Goal: Task Accomplishment & Management: Complete application form

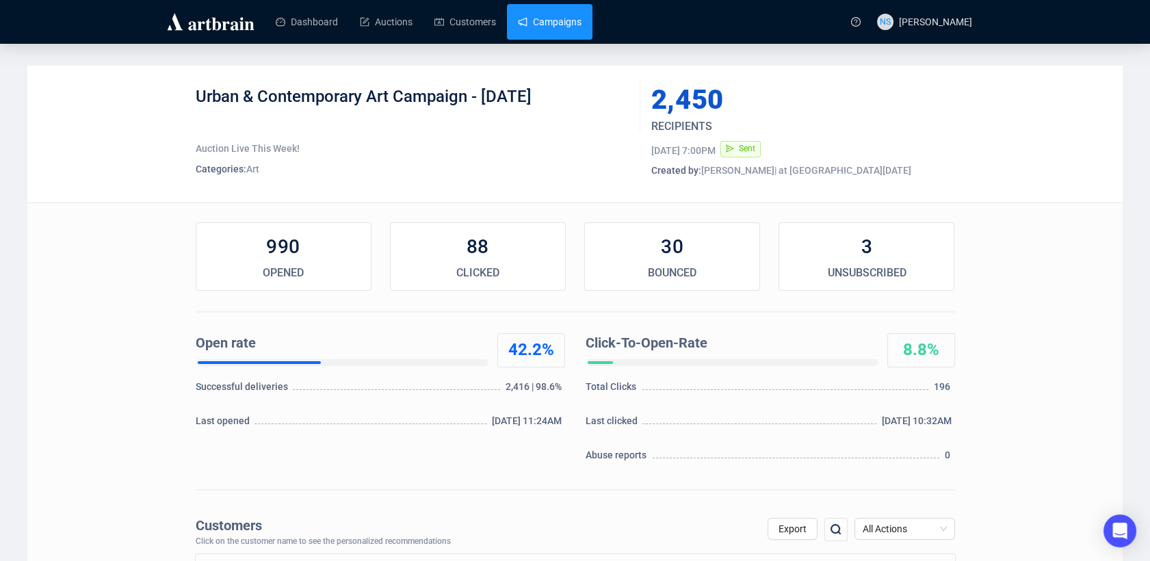
click at [558, 33] on link "Campaigns" at bounding box center [550, 22] width 64 height 36
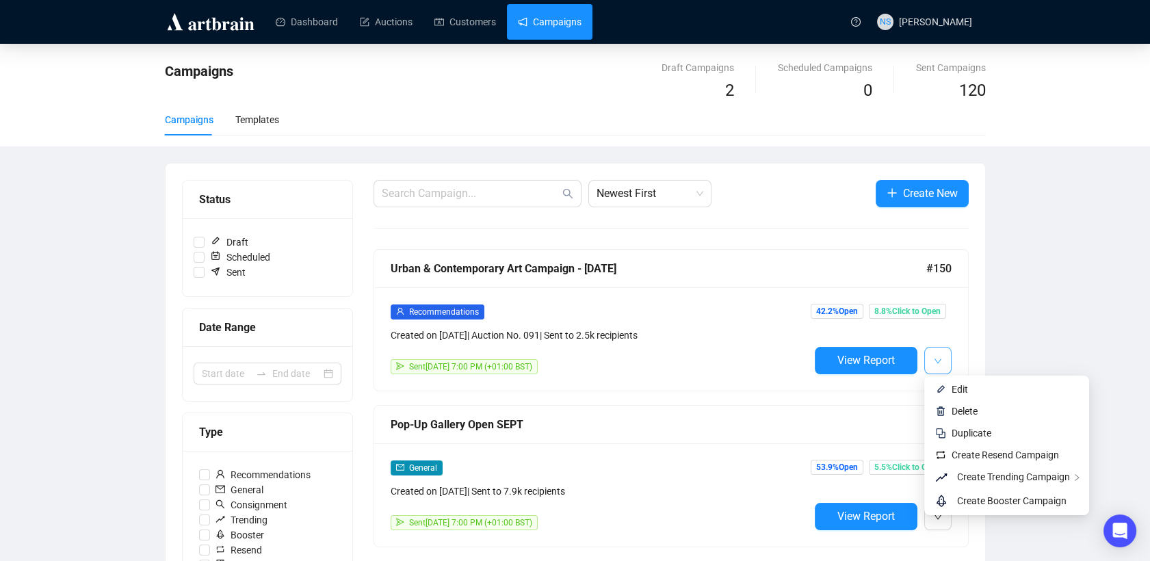
click at [944, 360] on button "button" at bounding box center [937, 360] width 27 height 27
click at [975, 436] on span "Duplicate" at bounding box center [971, 432] width 40 height 11
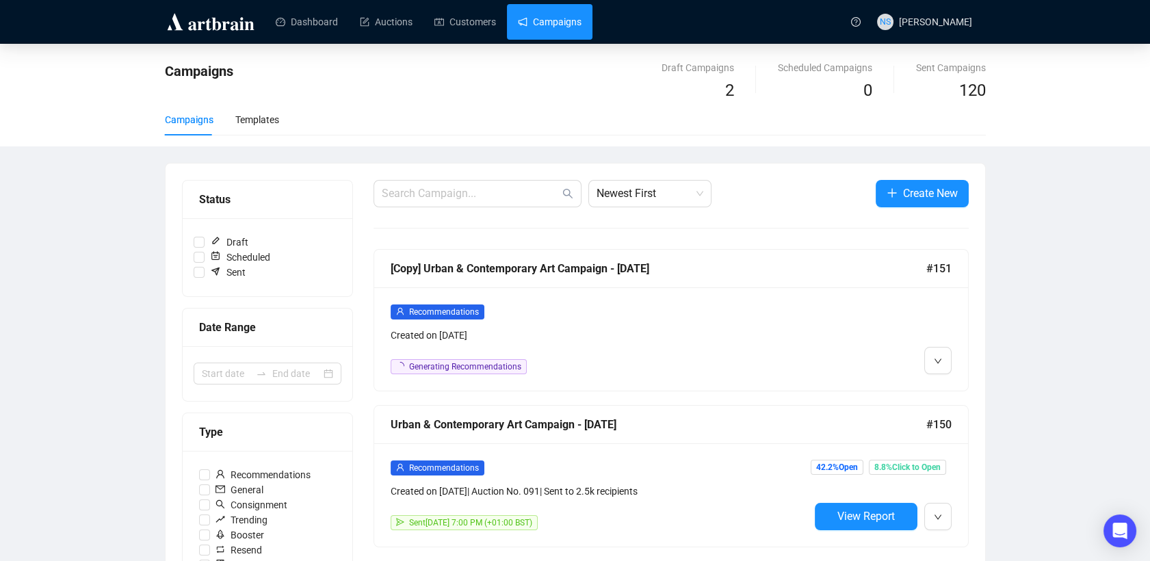
click at [858, 347] on div at bounding box center [880, 339] width 142 height 70
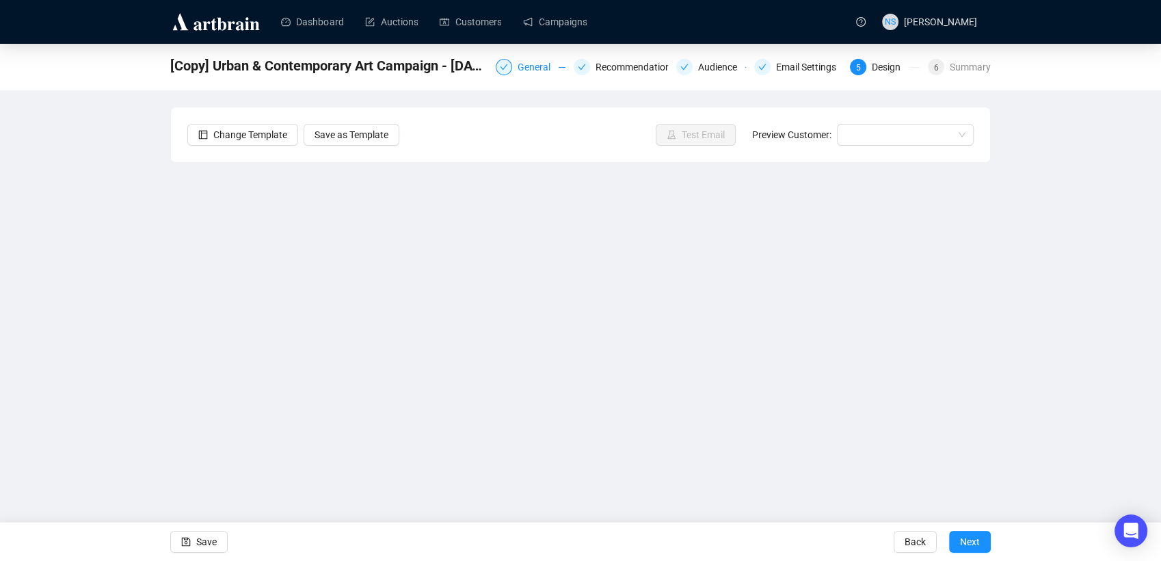
click at [527, 72] on div "General" at bounding box center [538, 67] width 41 height 16
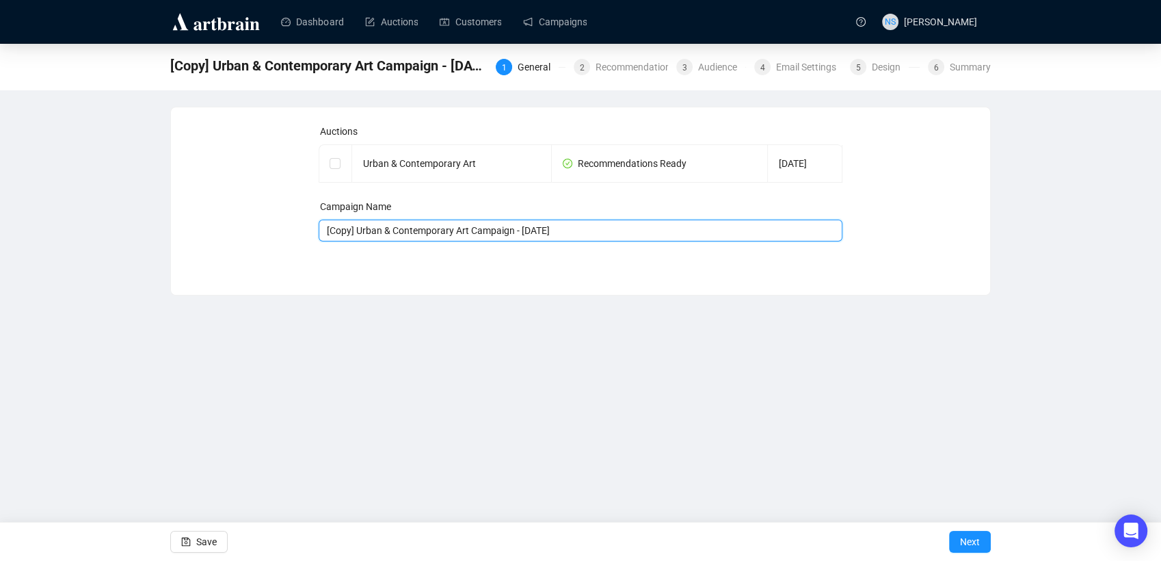
drag, startPoint x: 356, startPoint y: 233, endPoint x: 328, endPoint y: 230, distance: 27.6
click at [328, 230] on input "[Copy] Urban & Contemporary Art Campaign - [DATE]" at bounding box center [581, 231] width 525 height 22
click at [504, 237] on input "Urban & Contemporary Art Campaign - [DATE]" at bounding box center [581, 231] width 525 height 22
click at [529, 235] on input "Urban & Contemporary Art Campaign - [DATE]" at bounding box center [581, 231] width 525 height 22
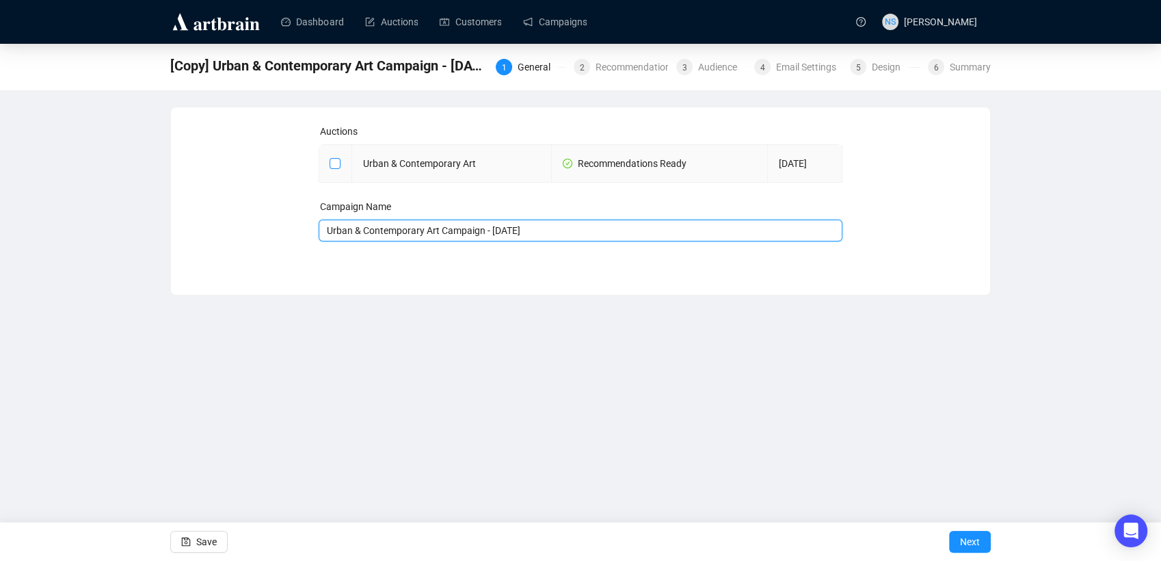
type input "Urban & Contemporary Art Campaign - [DATE]"
click at [334, 161] on input "checkbox" at bounding box center [335, 163] width 10 height 10
checkbox input "true"
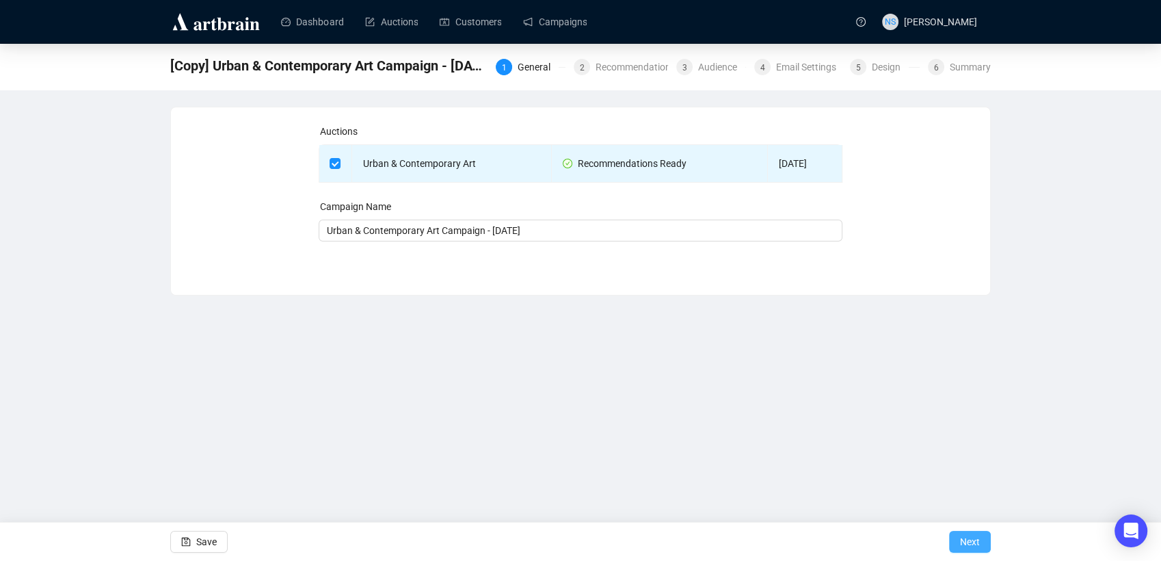
click at [962, 537] on span "Next" at bounding box center [970, 541] width 20 height 38
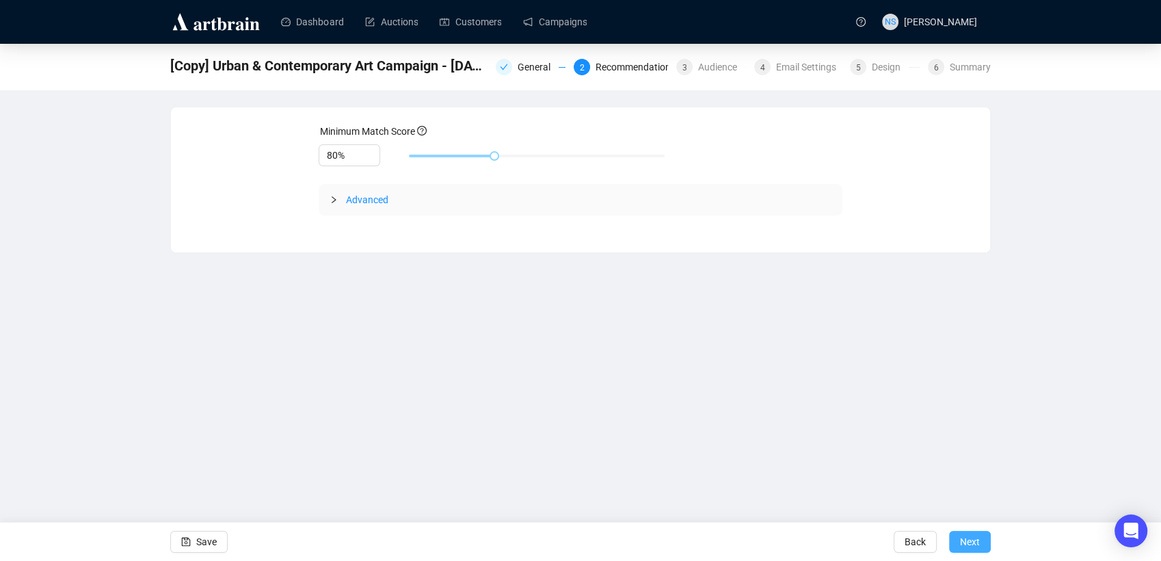
click at [981, 551] on button "Next" at bounding box center [970, 542] width 42 height 22
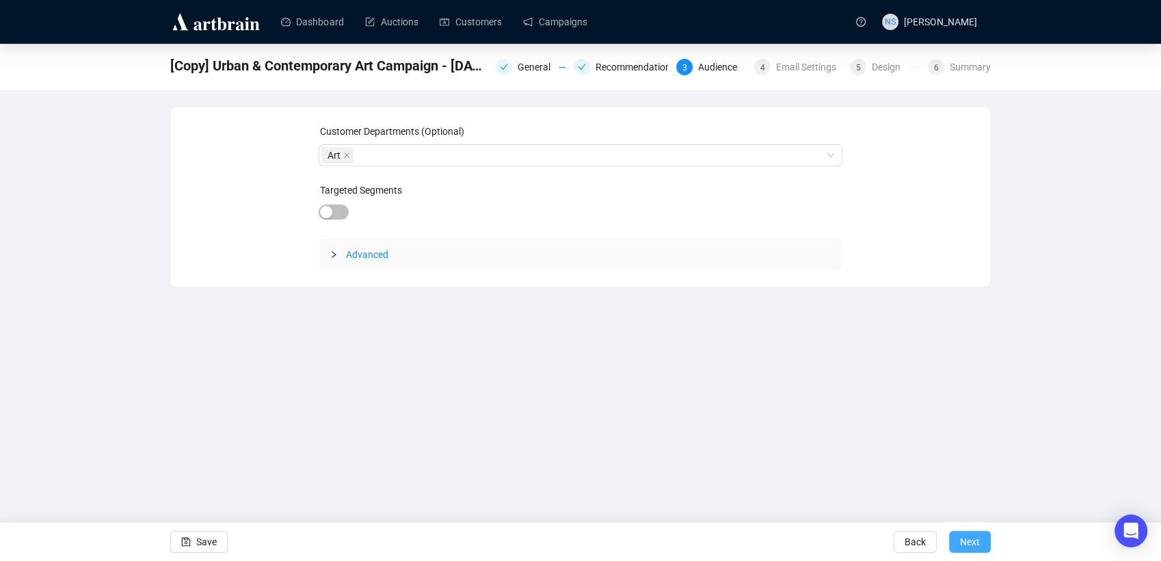
click at [964, 545] on span "Next" at bounding box center [970, 541] width 20 height 38
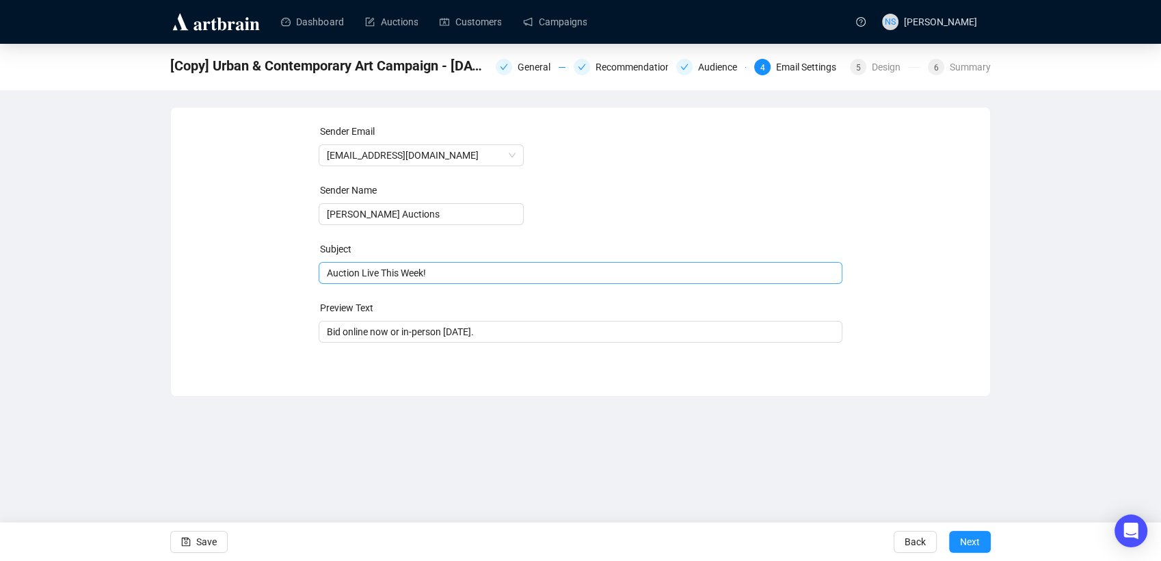
click at [440, 273] on span "Auction Live This Week!" at bounding box center [581, 272] width 525 height 11
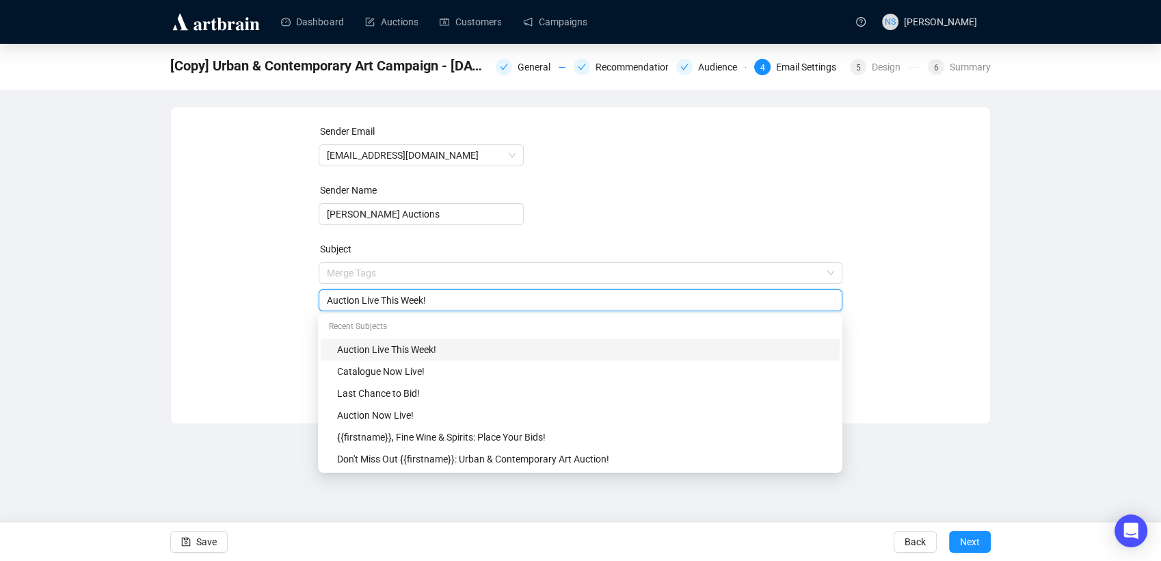
click at [267, 289] on div "Sender Email [EMAIL_ADDRESS][DOMAIN_NAME] Sender Name [PERSON_NAME] Auctions Su…" at bounding box center [580, 255] width 786 height 263
drag, startPoint x: 440, startPoint y: 298, endPoint x: 384, endPoint y: 295, distance: 56.2
click at [384, 295] on input "Auction Live This Week!" at bounding box center [581, 300] width 508 height 15
type input "Auction Live [DATE]"
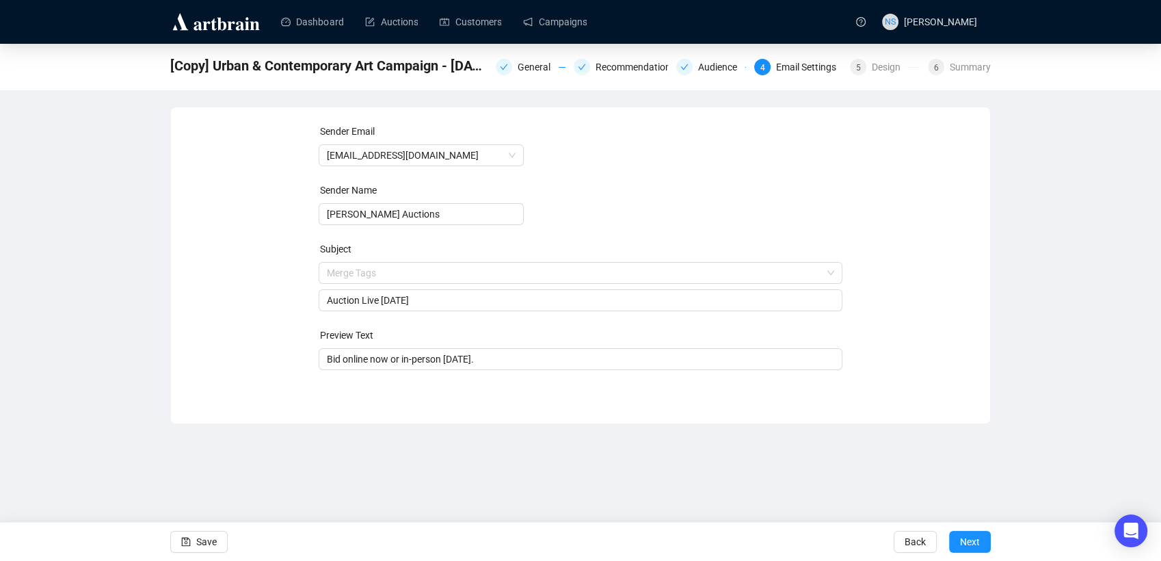
click at [244, 328] on div "Sender Email [EMAIL_ADDRESS][DOMAIN_NAME] Sender Name [PERSON_NAME] Auctions Su…" at bounding box center [580, 255] width 786 height 263
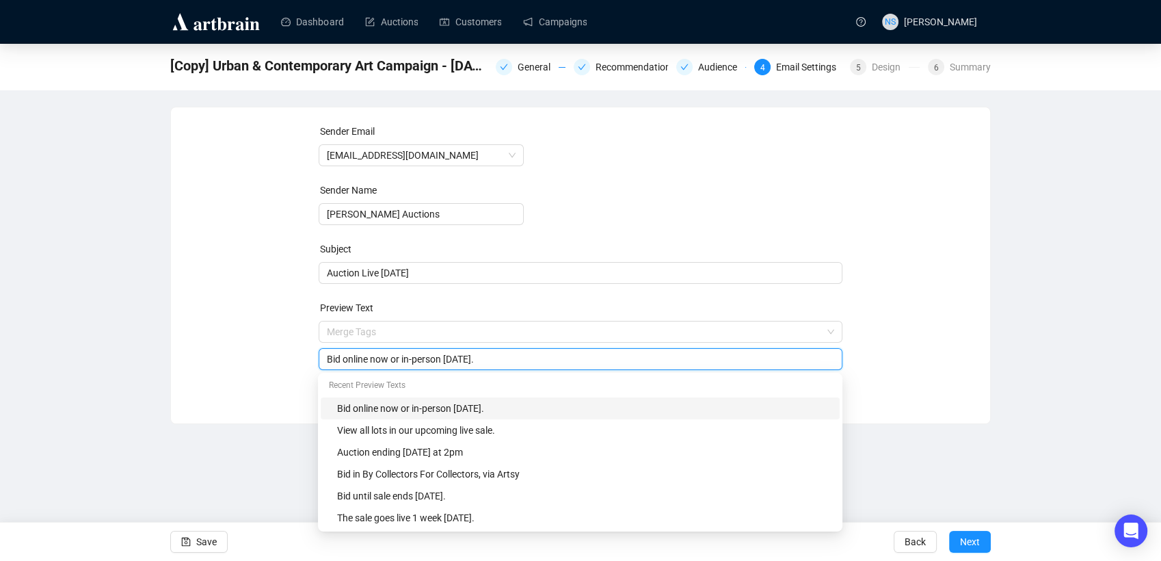
click at [477, 364] on input "Bid online now or in-person [DATE]." at bounding box center [581, 359] width 508 height 15
click at [477, 364] on input "Bid online now or in-person tomorrw from ." at bounding box center [581, 359] width 508 height 15
click at [524, 360] on input "Bid online now or in-person [DATE] from ." at bounding box center [581, 359] width 508 height 15
type input "Bid online now or in-person [DATE] from 6pm."
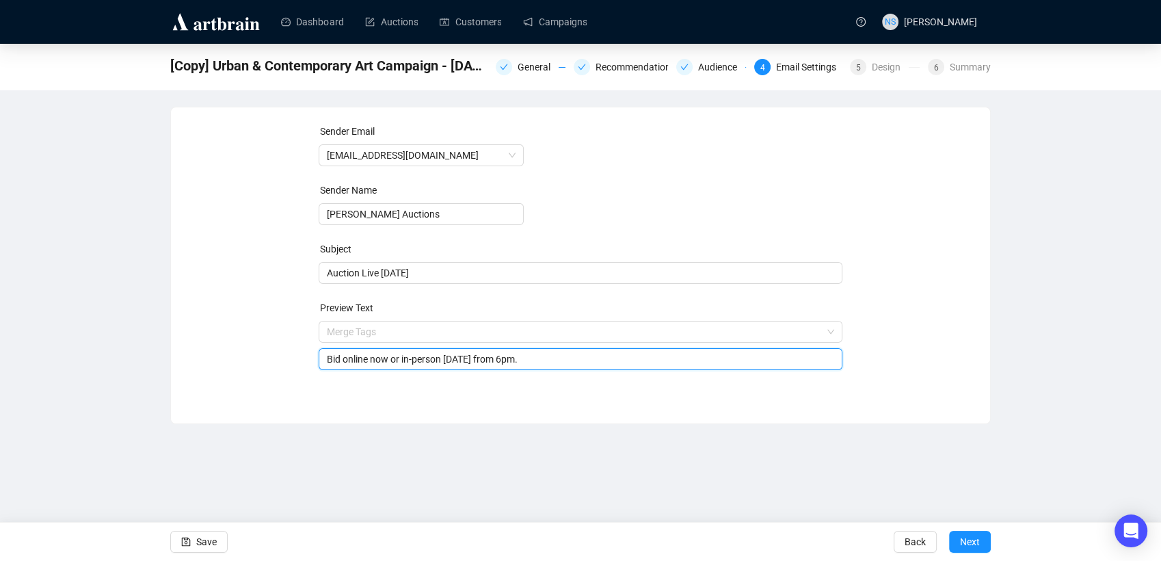
click at [936, 336] on div "Sender Email [EMAIL_ADDRESS][DOMAIN_NAME] Sender Name [PERSON_NAME] Auctions Su…" at bounding box center [580, 255] width 786 height 263
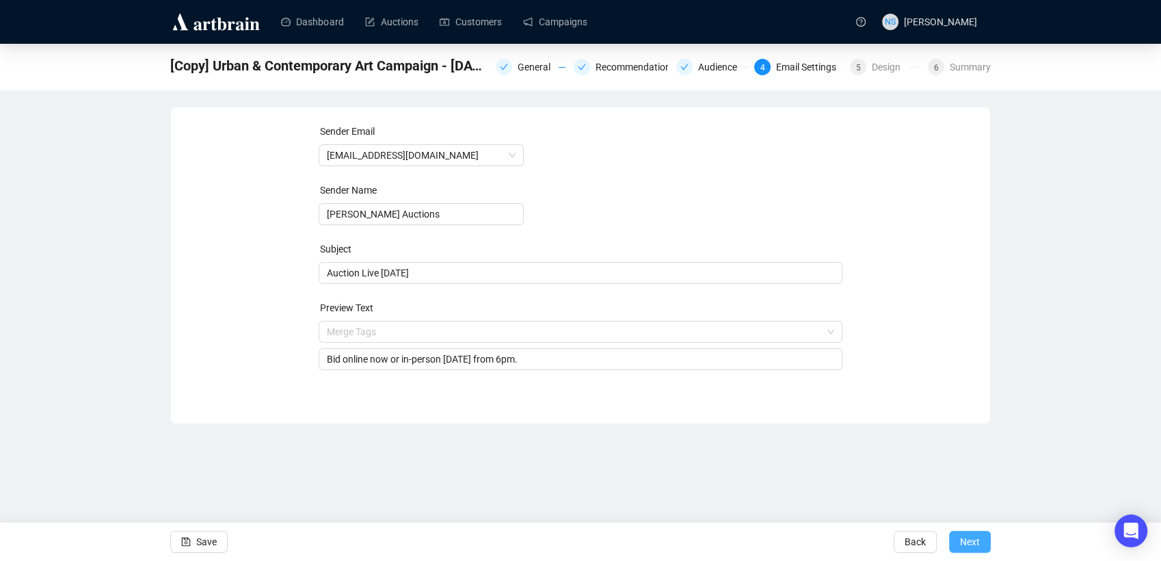
click at [977, 542] on span "Next" at bounding box center [970, 541] width 20 height 38
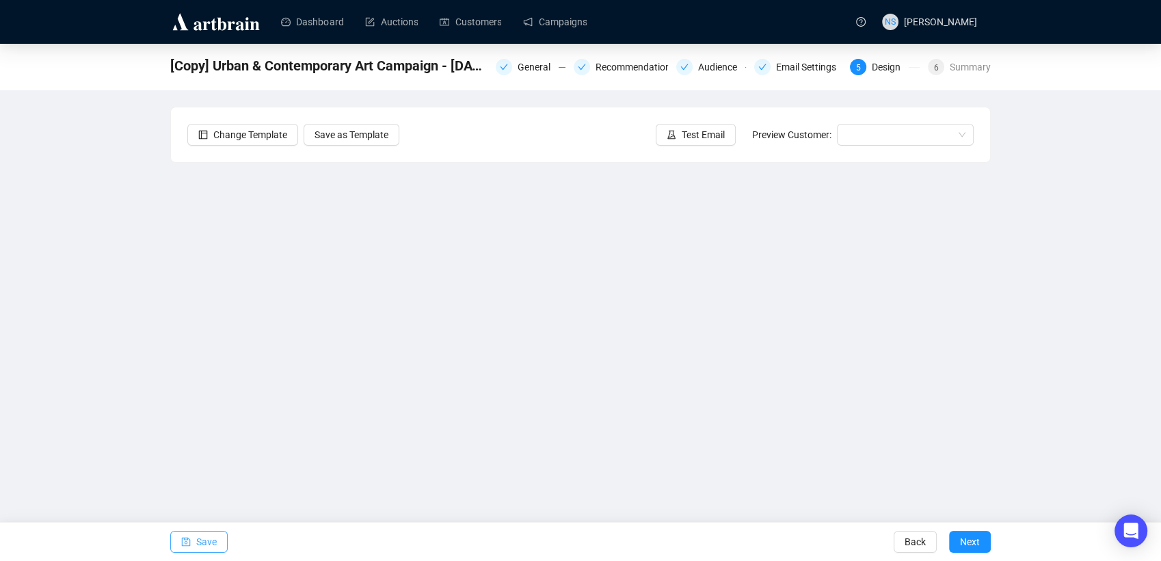
click at [206, 542] on span "Save" at bounding box center [206, 541] width 21 height 38
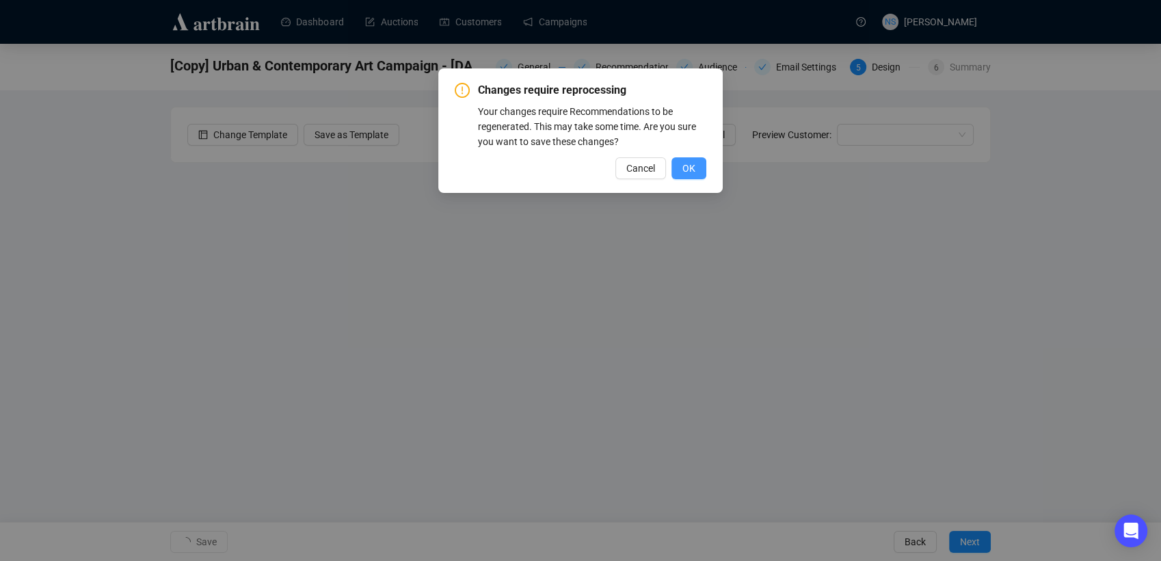
click at [691, 166] on span "OK" at bounding box center [689, 168] width 13 height 15
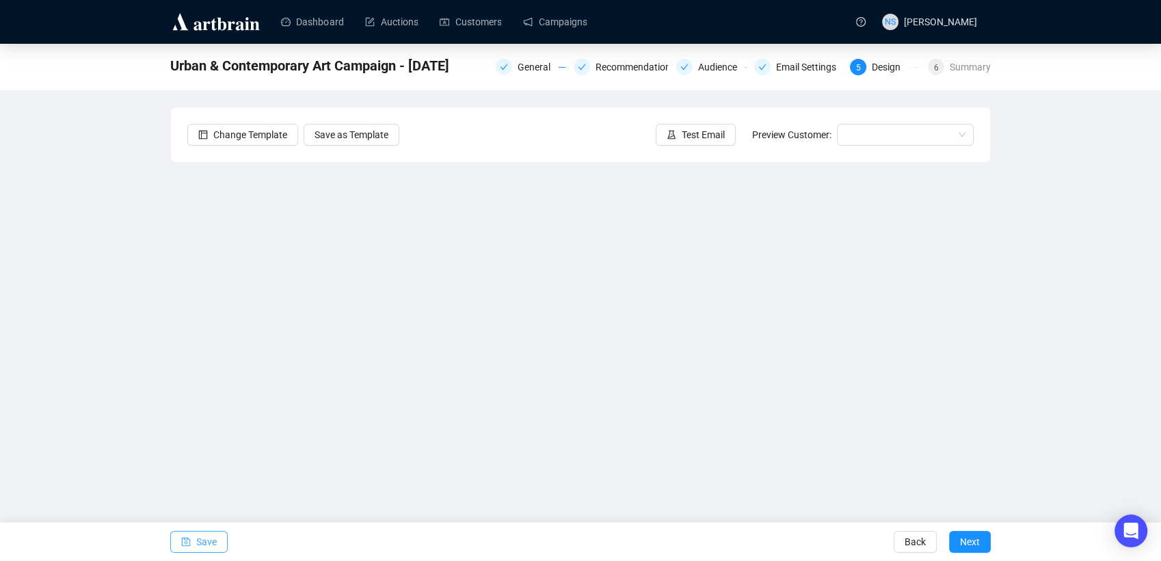
click at [194, 550] on button "Save" at bounding box center [198, 542] width 57 height 22
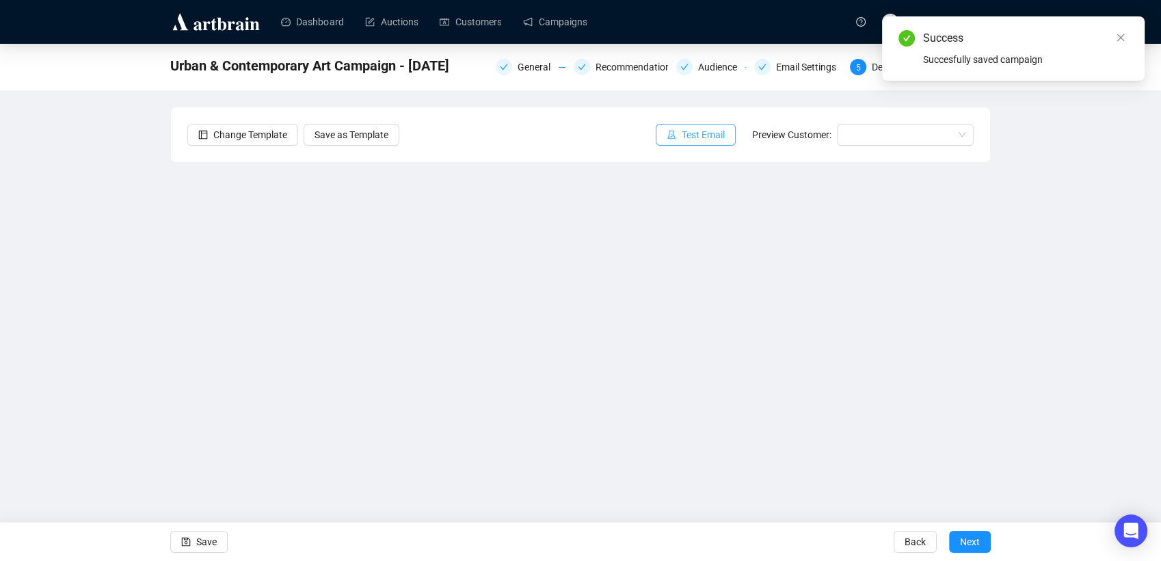
click at [706, 134] on span "Test Email" at bounding box center [703, 134] width 43 height 15
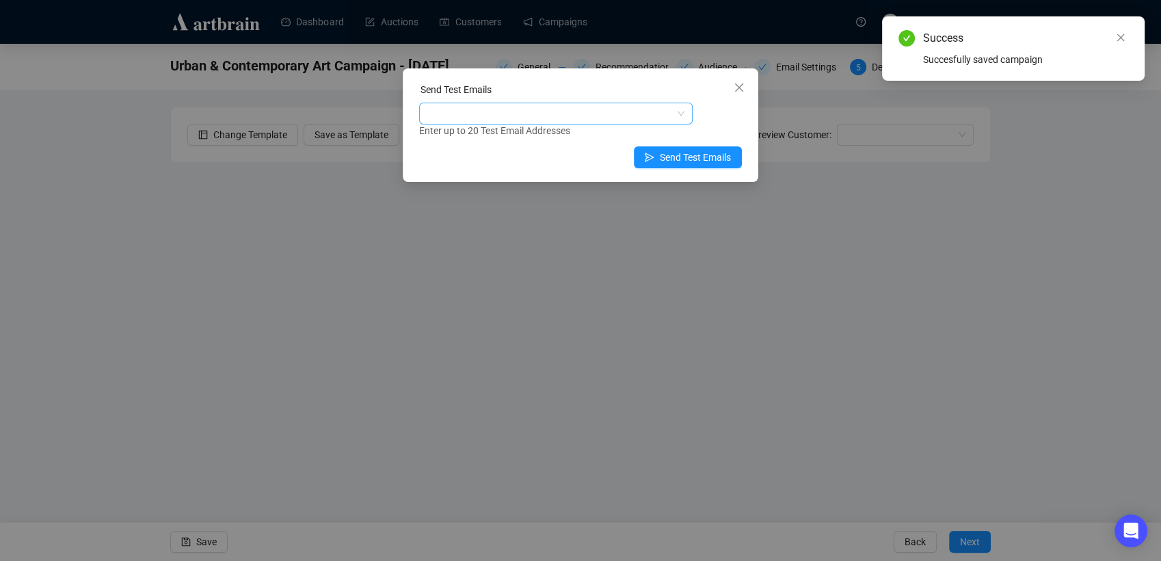
click at [609, 111] on div at bounding box center [549, 113] width 254 height 19
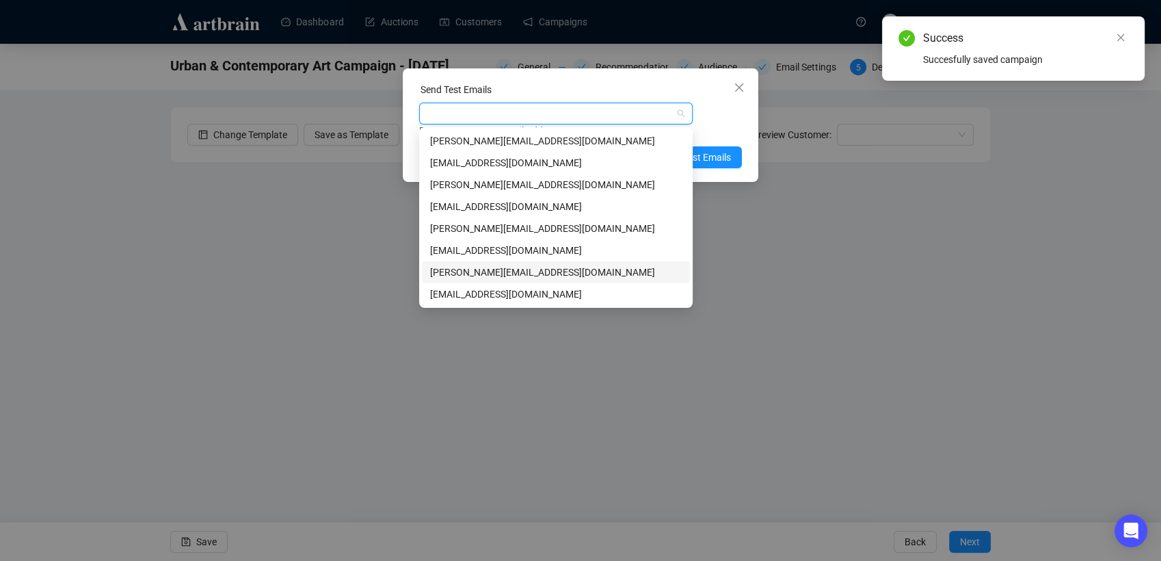
click at [475, 268] on div "[PERSON_NAME][EMAIL_ADDRESS][DOMAIN_NAME]" at bounding box center [556, 272] width 252 height 15
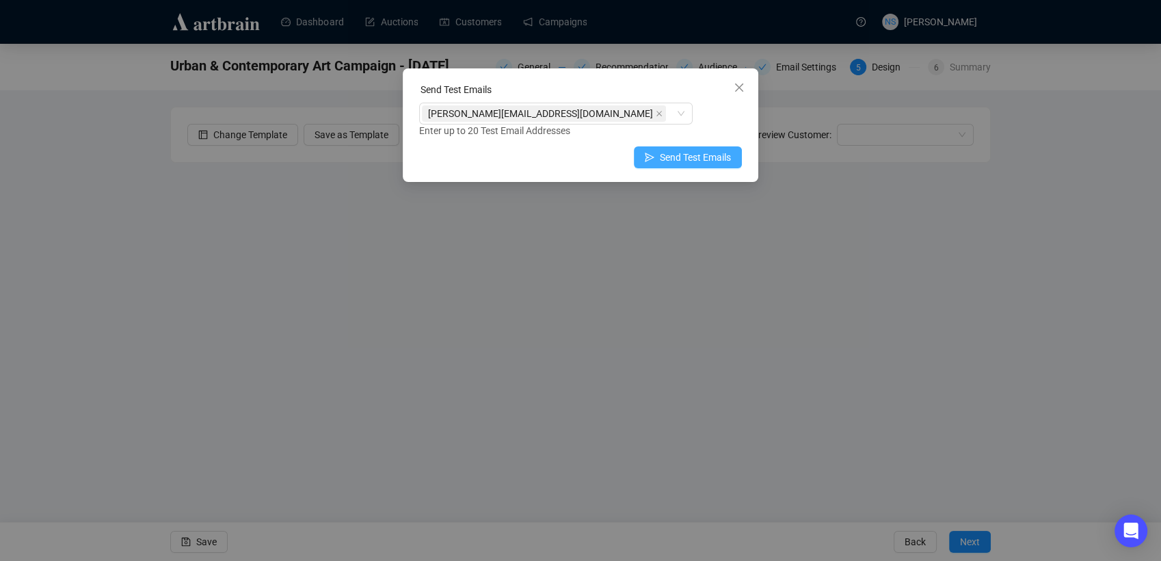
click at [728, 166] on button "Send Test Emails" at bounding box center [688, 157] width 108 height 22
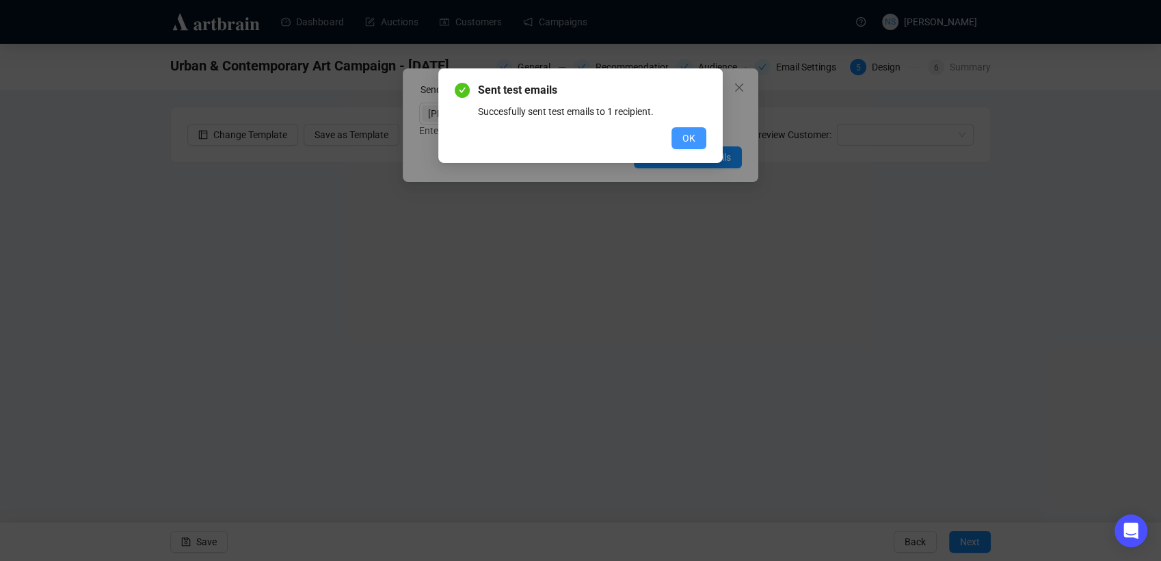
click at [685, 146] on button "OK" at bounding box center [689, 138] width 35 height 22
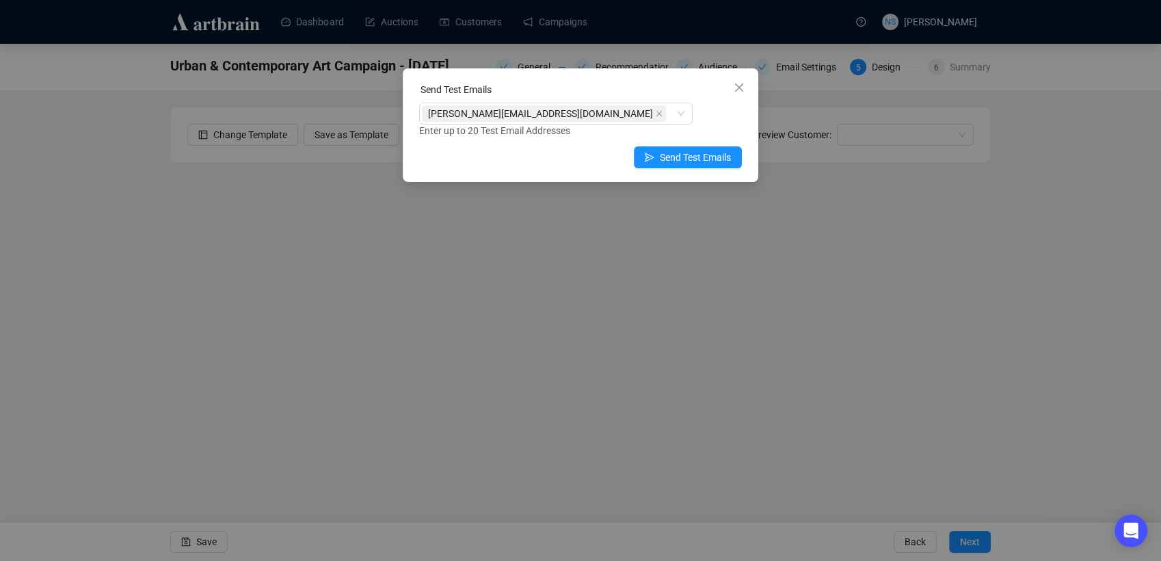
click at [685, 146] on button "Send Test Emails" at bounding box center [688, 157] width 108 height 22
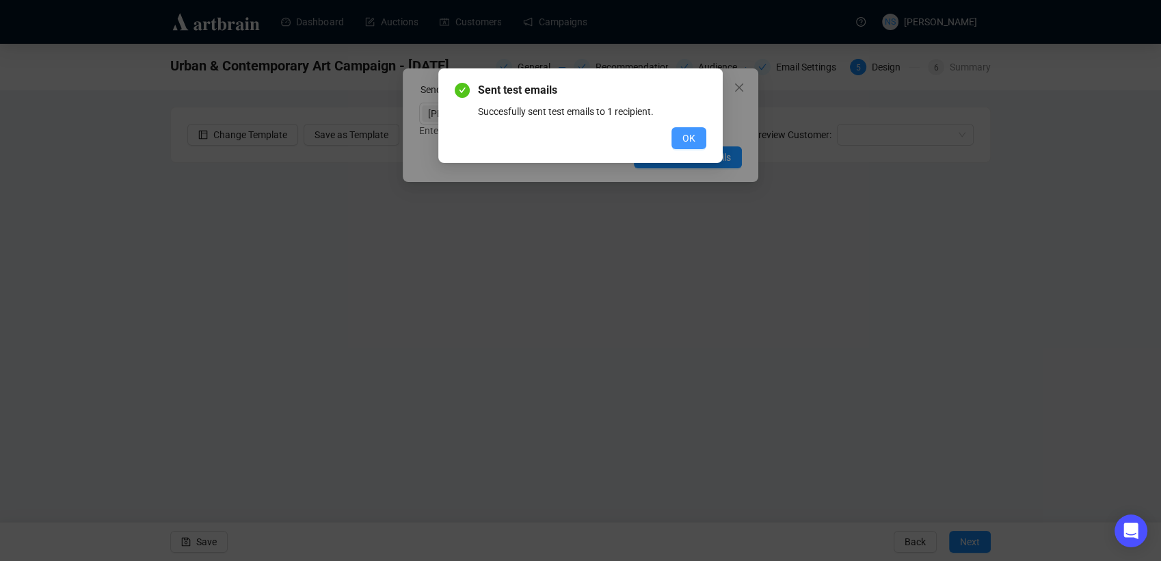
click at [685, 144] on span "OK" at bounding box center [689, 138] width 13 height 15
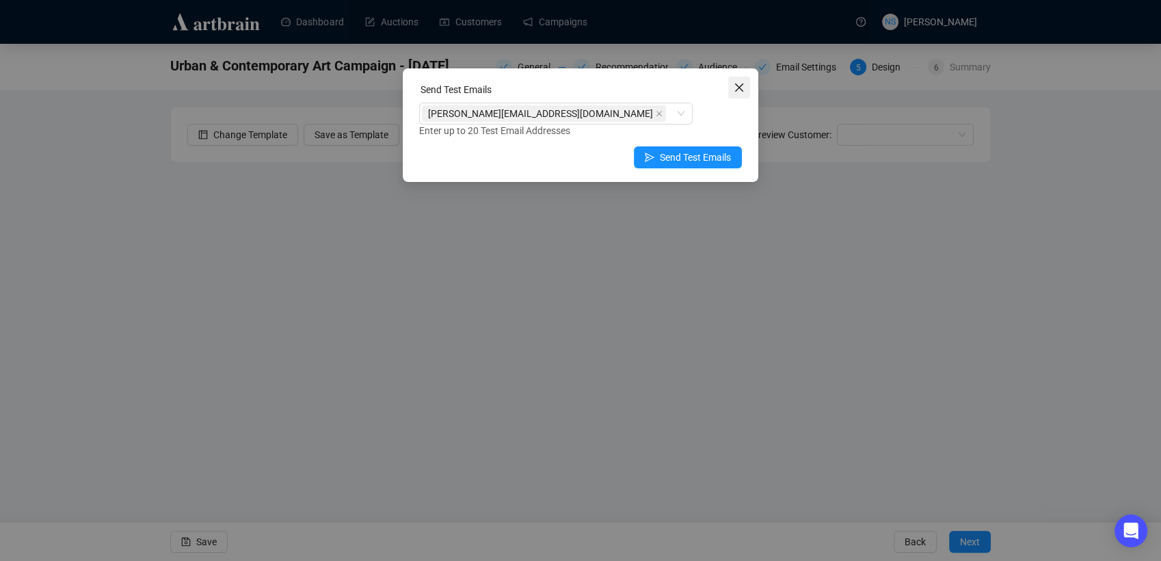
click at [739, 94] on button "Close" at bounding box center [739, 88] width 22 height 22
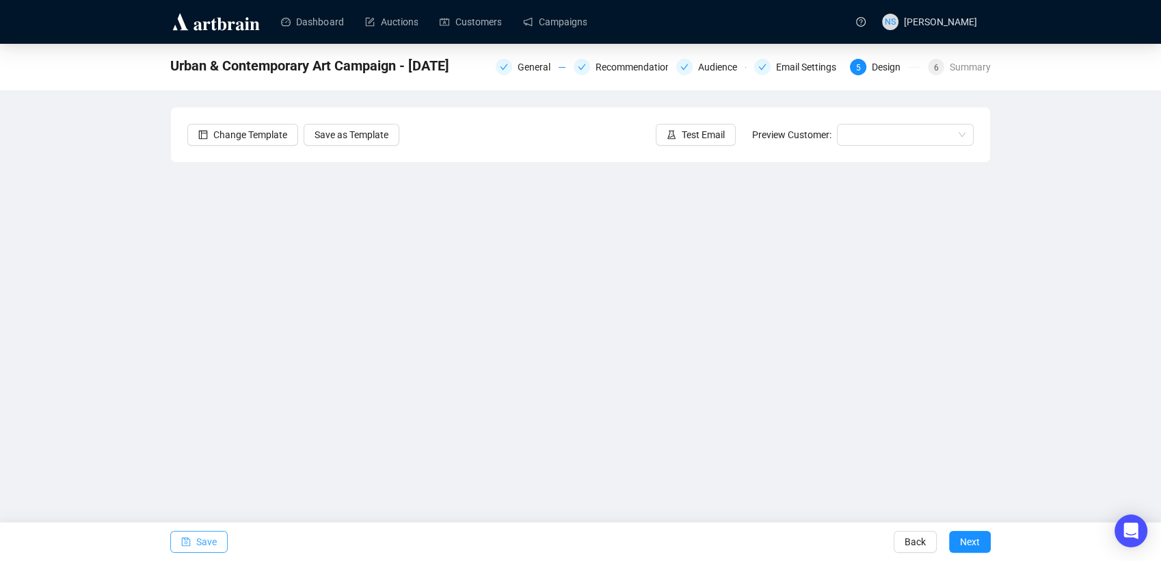
click at [202, 531] on span "Save" at bounding box center [206, 541] width 21 height 38
click at [1050, 290] on div "Urban & Contemporary Art Campaign - [DATE] General Recommendations Audience Ema…" at bounding box center [580, 277] width 1161 height 466
click at [189, 535] on span "button" at bounding box center [186, 541] width 10 height 38
click at [975, 550] on span "Next" at bounding box center [970, 541] width 20 height 38
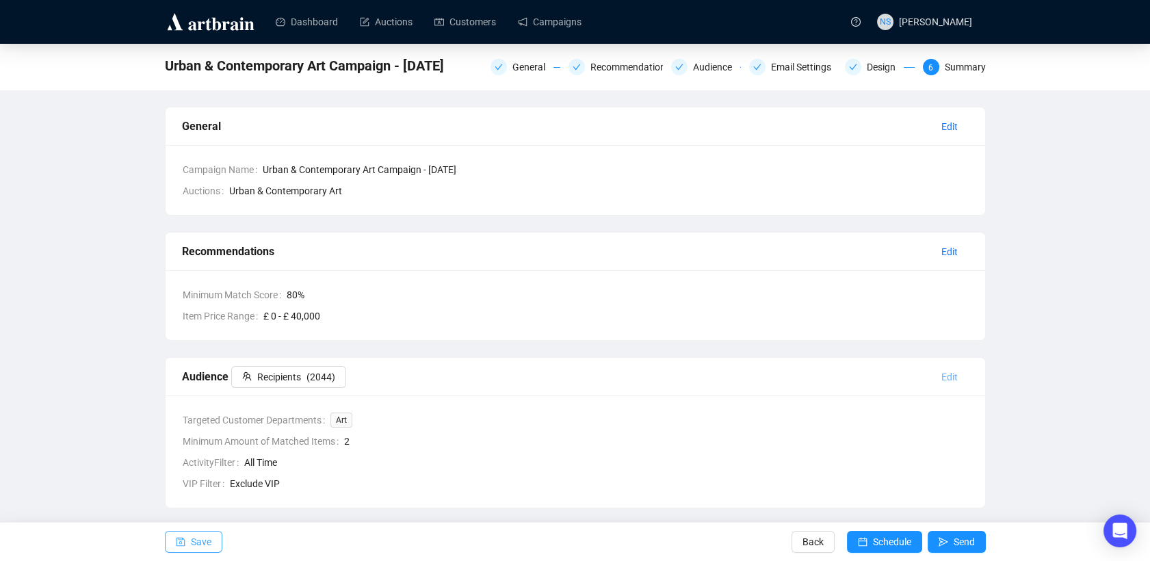
click at [950, 372] on span "Edit" at bounding box center [949, 376] width 16 height 15
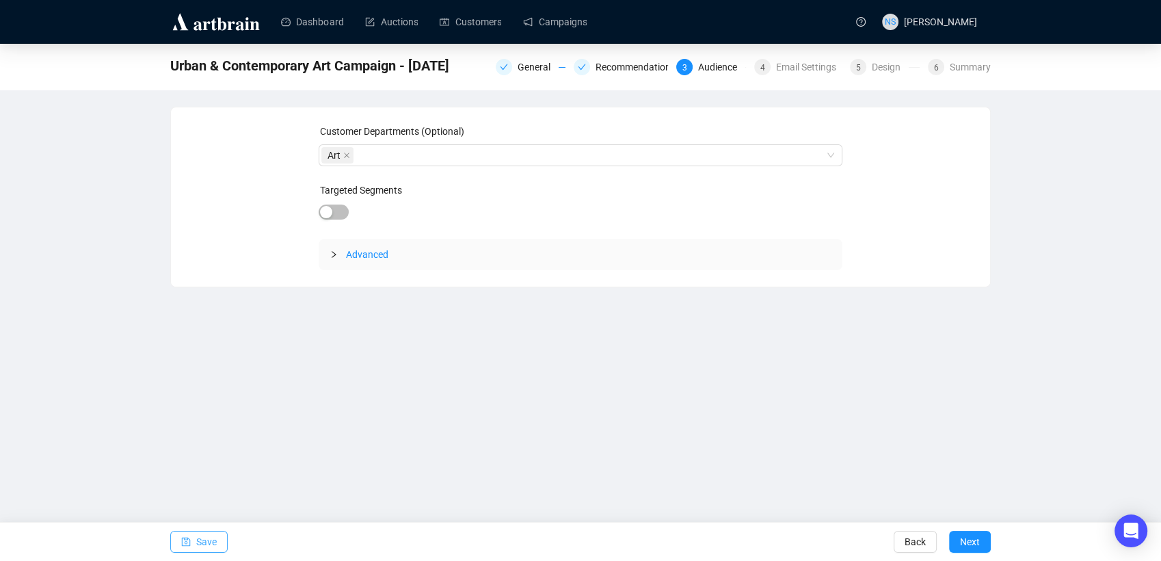
click at [353, 255] on span "Advanced" at bounding box center [367, 254] width 42 height 11
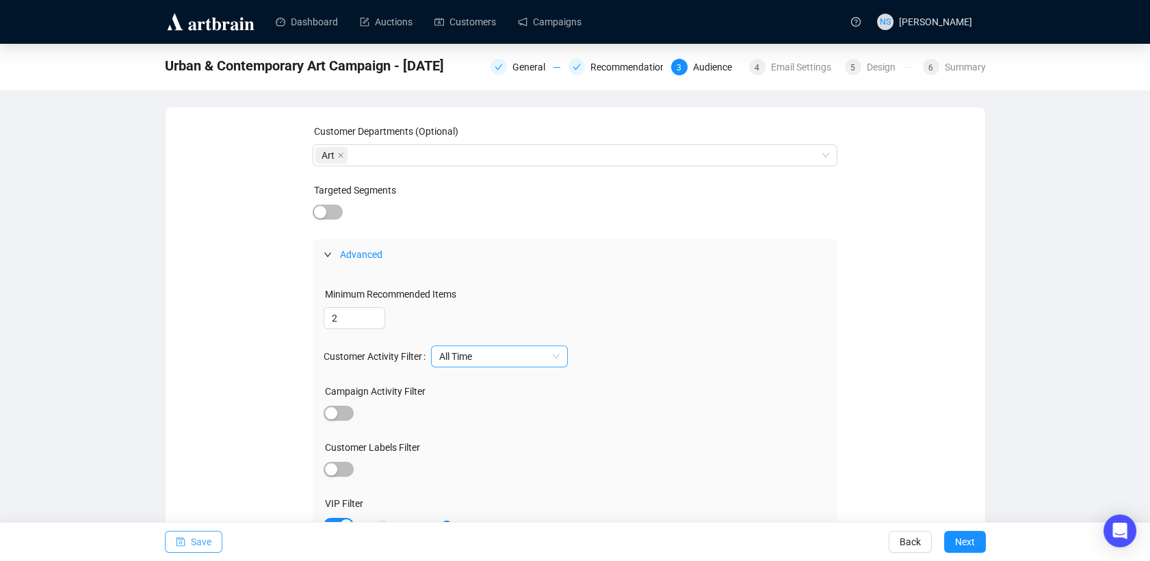
scroll to position [75, 0]
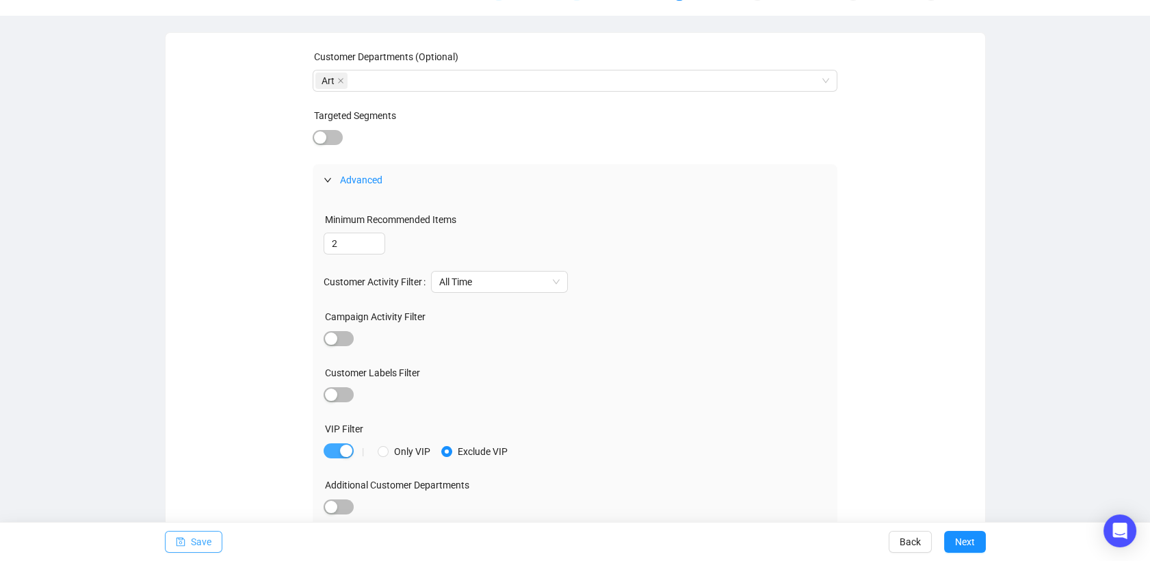
click at [336, 451] on span "button" at bounding box center [338, 450] width 30 height 15
click at [966, 544] on span "Next" at bounding box center [965, 541] width 20 height 38
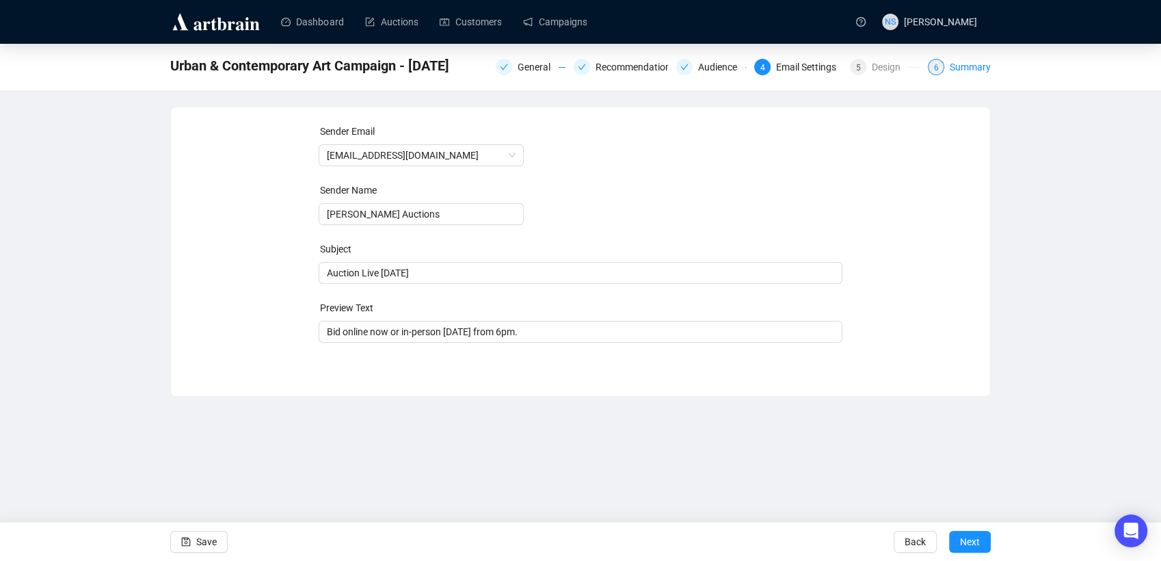
click at [979, 66] on div "Summary" at bounding box center [970, 67] width 41 height 16
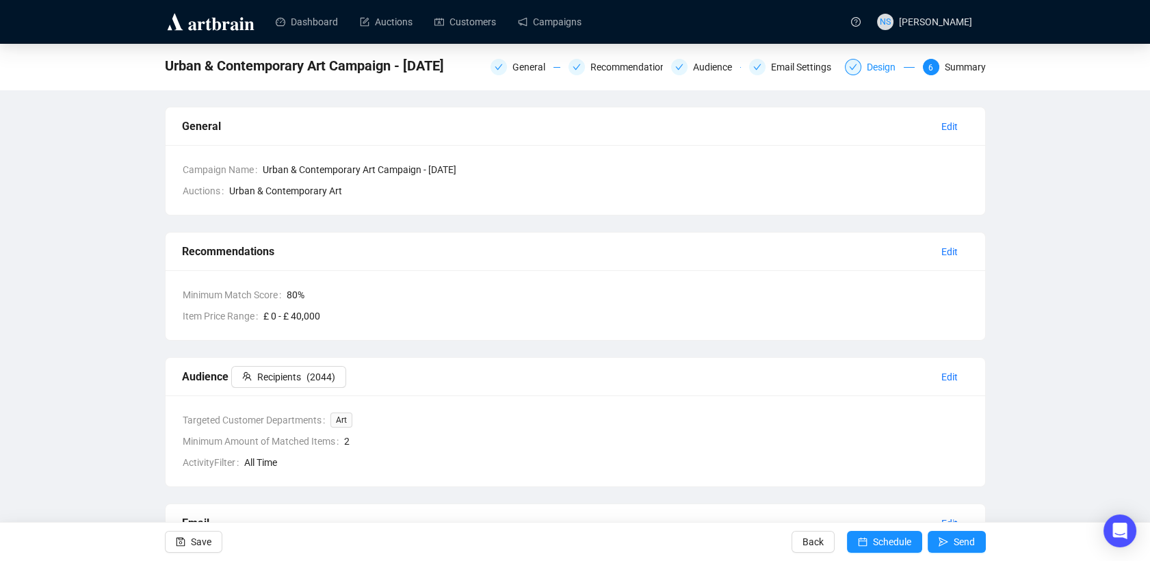
click at [894, 66] on div "Design" at bounding box center [884, 67] width 37 height 16
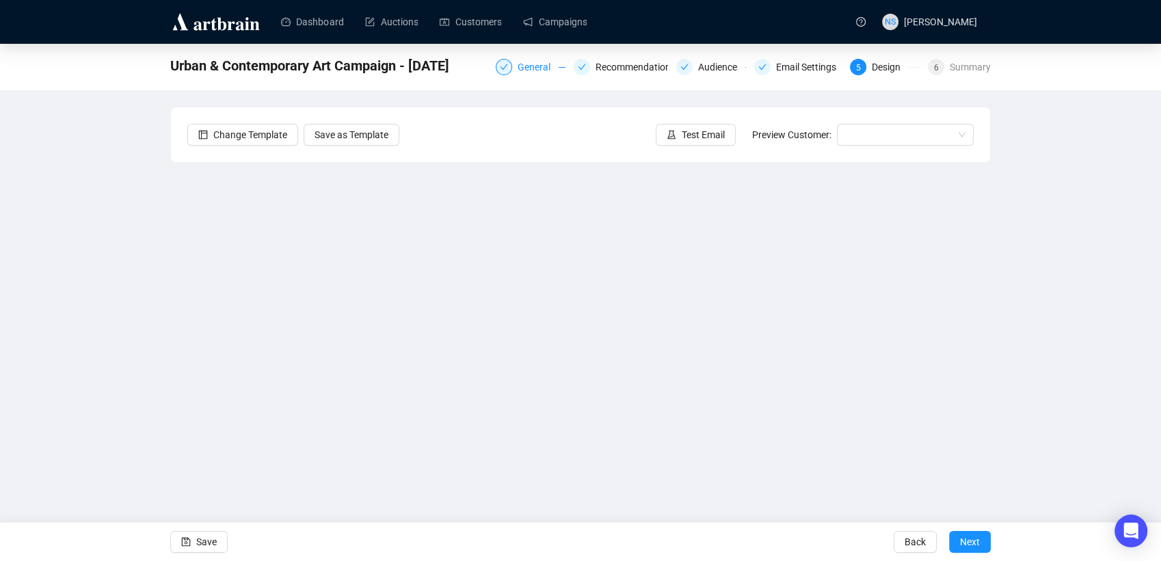
click at [522, 62] on div "General" at bounding box center [538, 67] width 41 height 16
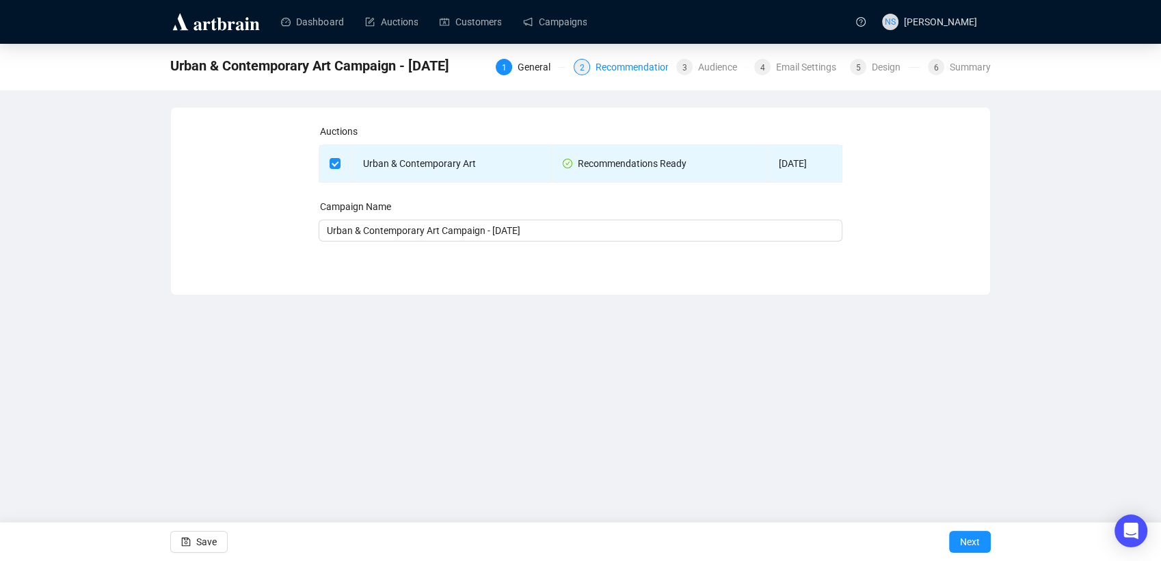
click at [613, 71] on div "Recommendations" at bounding box center [640, 67] width 88 height 16
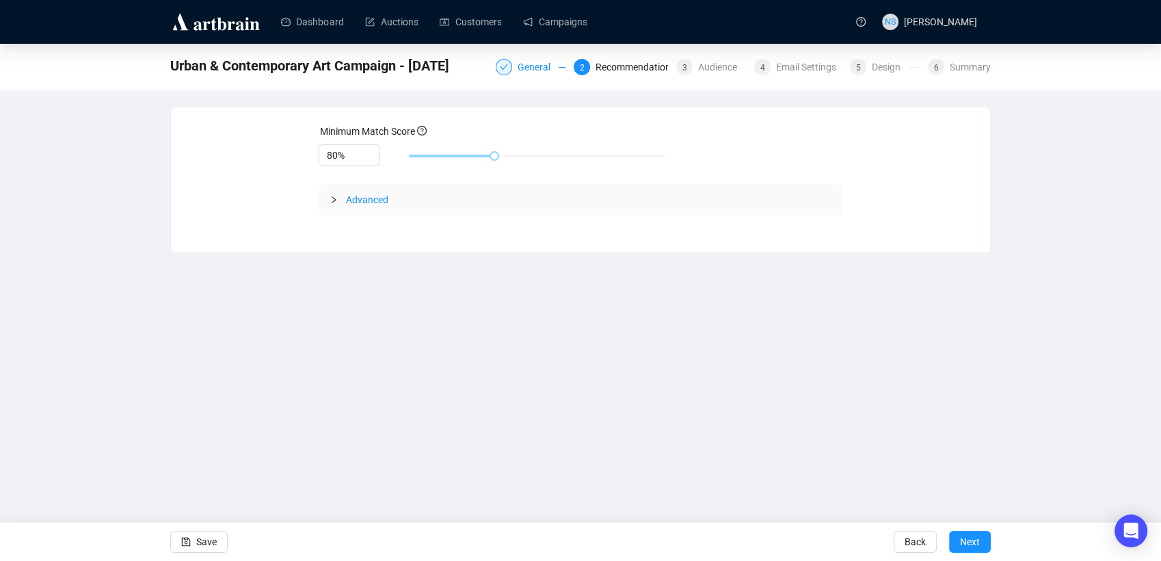
click at [544, 70] on div "General" at bounding box center [538, 67] width 41 height 16
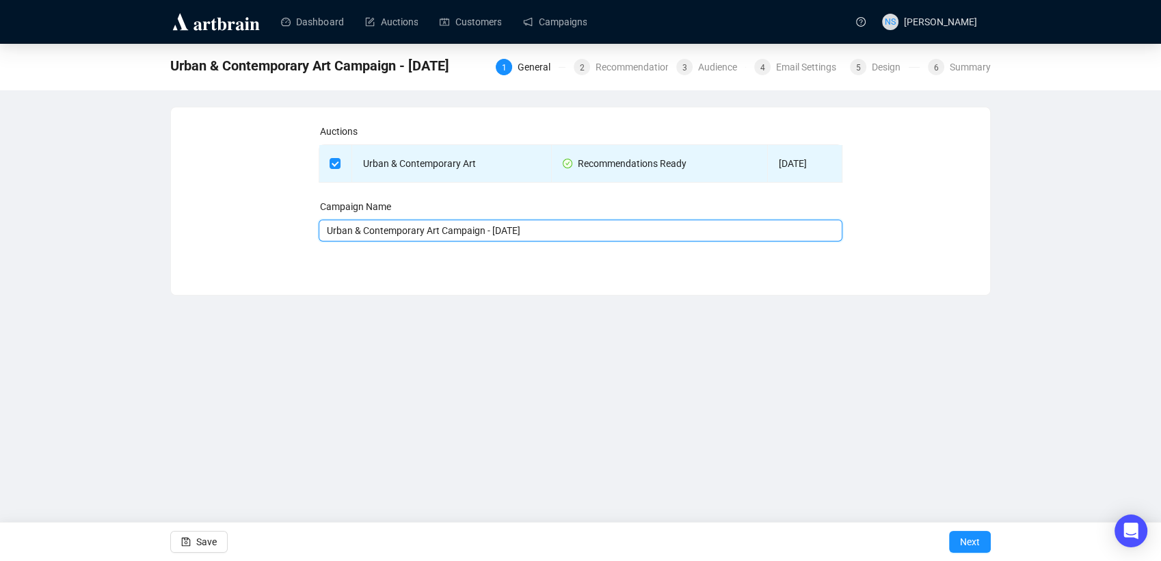
click at [522, 234] on input "Urban & Contemporary Art Campaign - [DATE]" at bounding box center [581, 231] width 525 height 22
type input "Urban & Contemporary Art Campaign - TONIGHT"
click at [968, 537] on span "Next" at bounding box center [970, 541] width 20 height 38
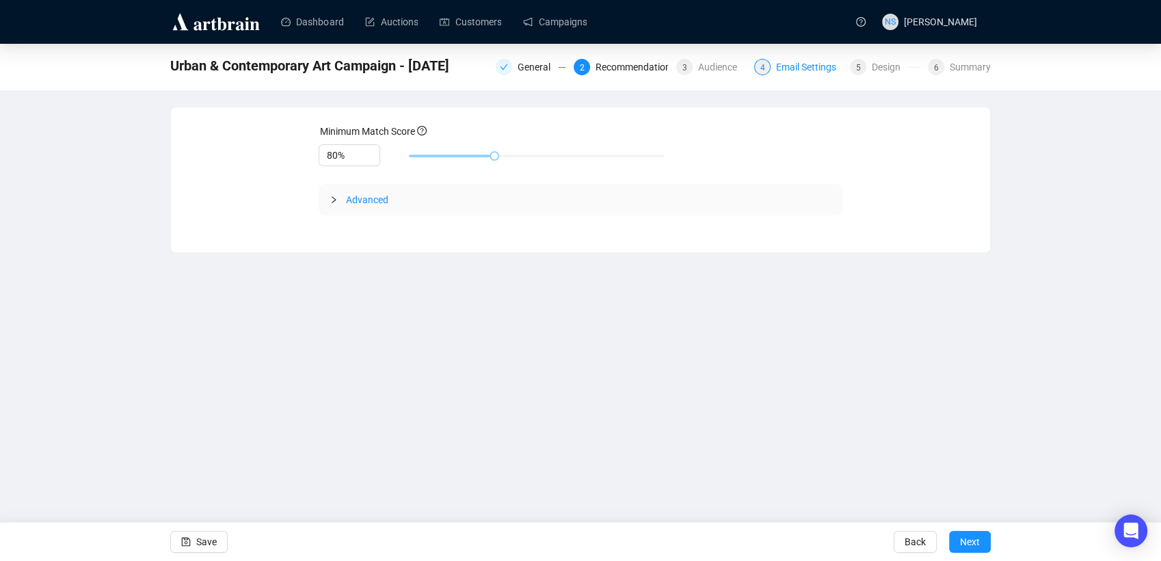
click at [796, 63] on div "Email Settings" at bounding box center [810, 67] width 68 height 16
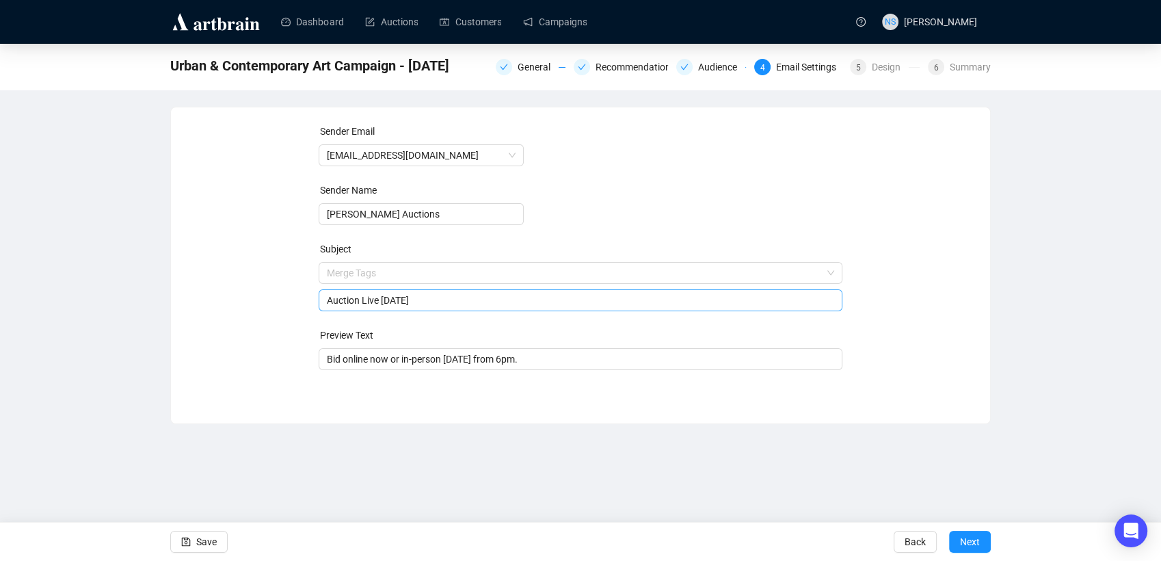
click at [433, 275] on span "Merge Tags Auction Live [DATE]" at bounding box center [581, 286] width 525 height 38
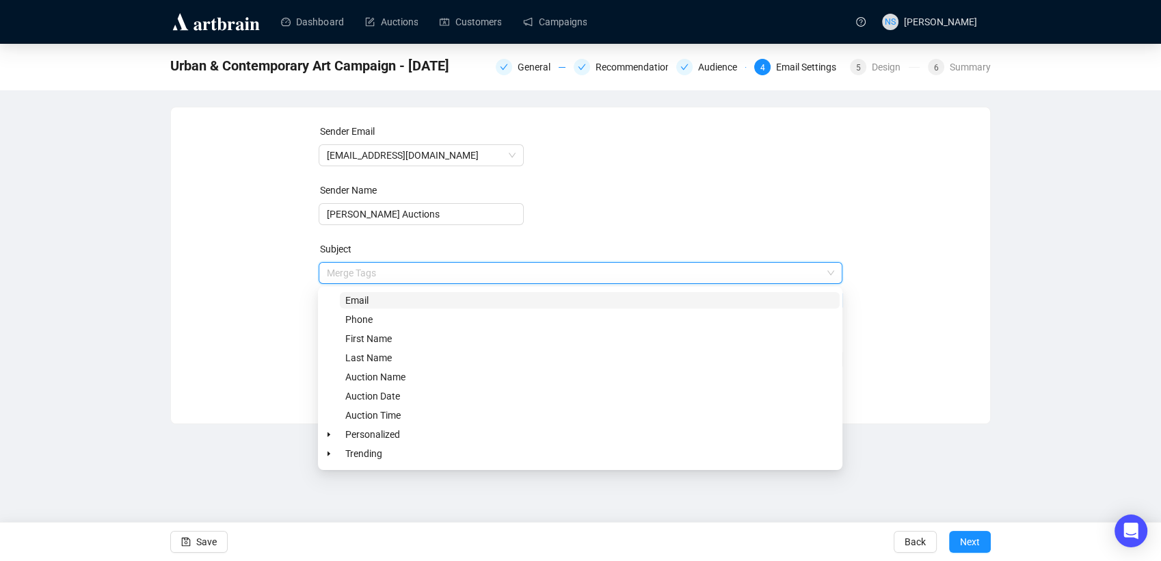
click at [433, 275] on input "search" at bounding box center [575, 273] width 496 height 21
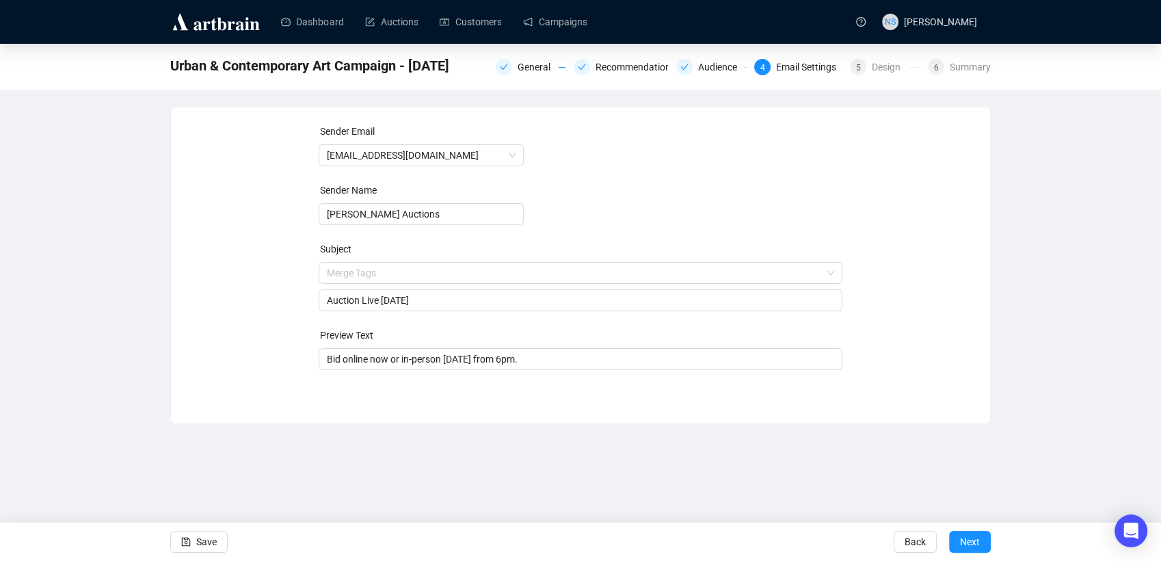
click at [241, 342] on div "Sender Email [EMAIL_ADDRESS][DOMAIN_NAME] Sender Name [PERSON_NAME] Auctions Su…" at bounding box center [580, 255] width 786 height 263
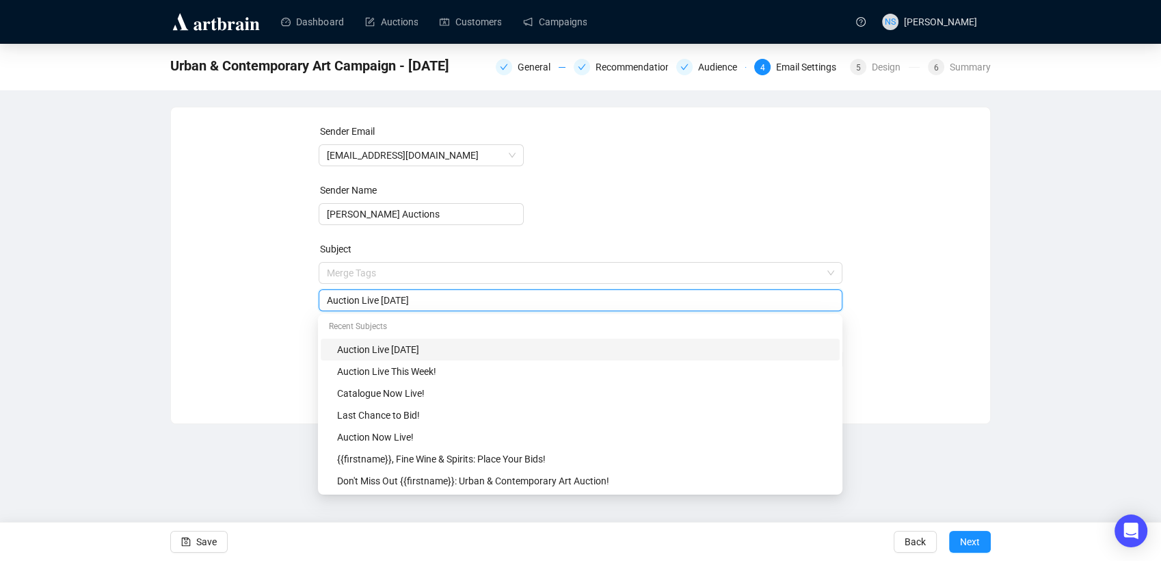
click at [405, 304] on input "Auction Live [DATE]" at bounding box center [581, 300] width 508 height 15
type input "Auction Live TONIGHT"
click at [273, 326] on div "Sender Email [EMAIL_ADDRESS][DOMAIN_NAME] Sender Name [PERSON_NAME] Auctions Su…" at bounding box center [580, 255] width 786 height 263
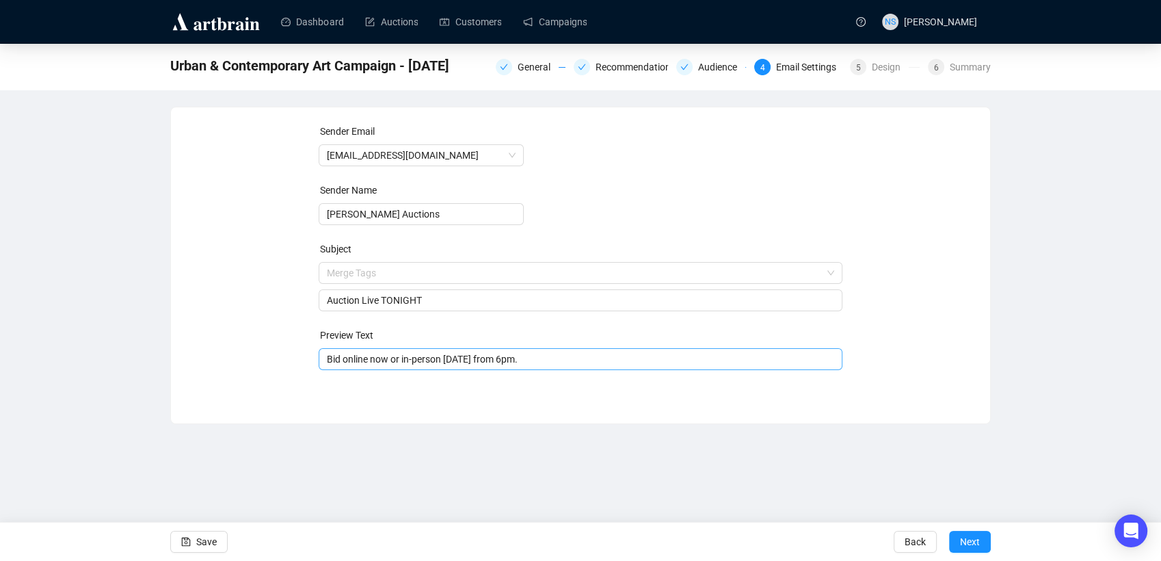
click at [473, 358] on input "Bid online now or in-person [DATE] from 6pm." at bounding box center [581, 359] width 508 height 15
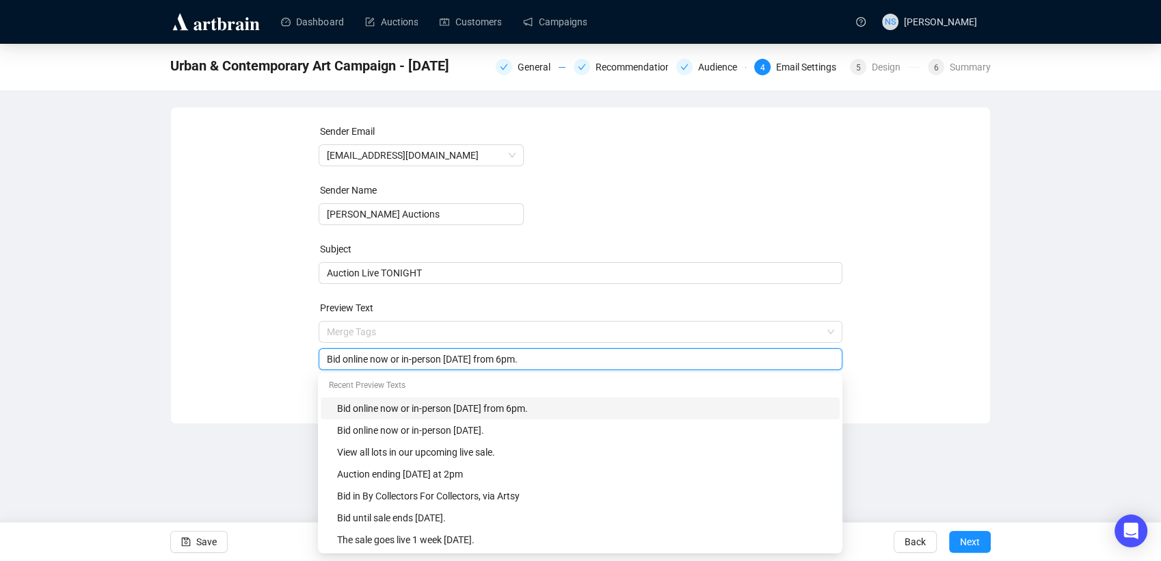
click at [473, 358] on input "Bid online now or in-person [DATE] from 6pm." at bounding box center [581, 359] width 508 height 15
type input "Bid online now or in-person from 6pm."
click at [969, 293] on div "Sender Email [EMAIL_ADDRESS][DOMAIN_NAME] Sender Name [PERSON_NAME] Auctions Su…" at bounding box center [580, 255] width 786 height 263
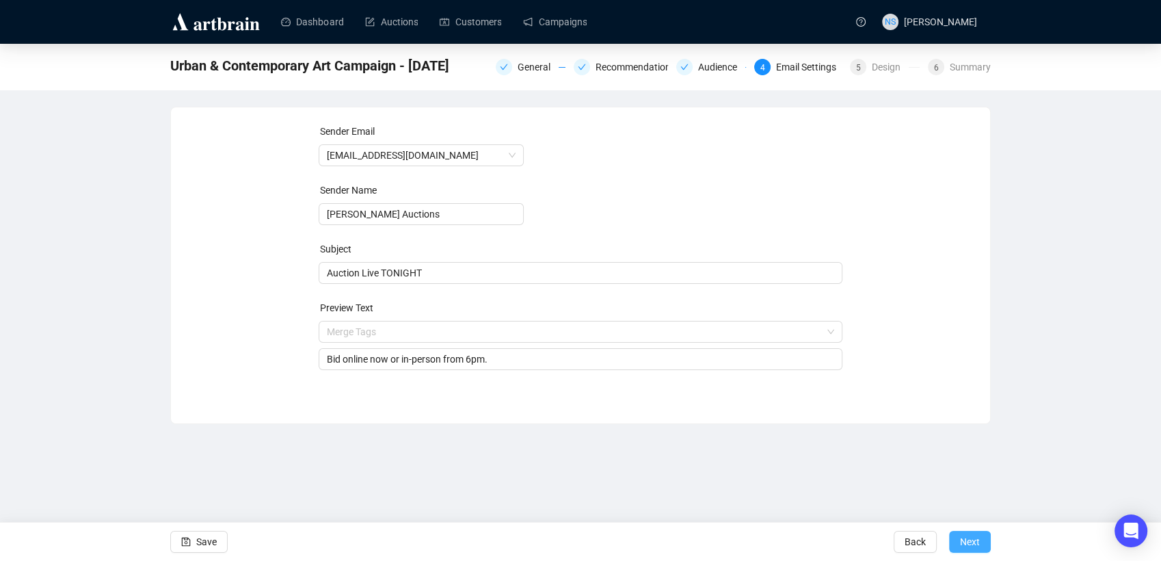
click at [980, 539] on button "Next" at bounding box center [970, 542] width 42 height 22
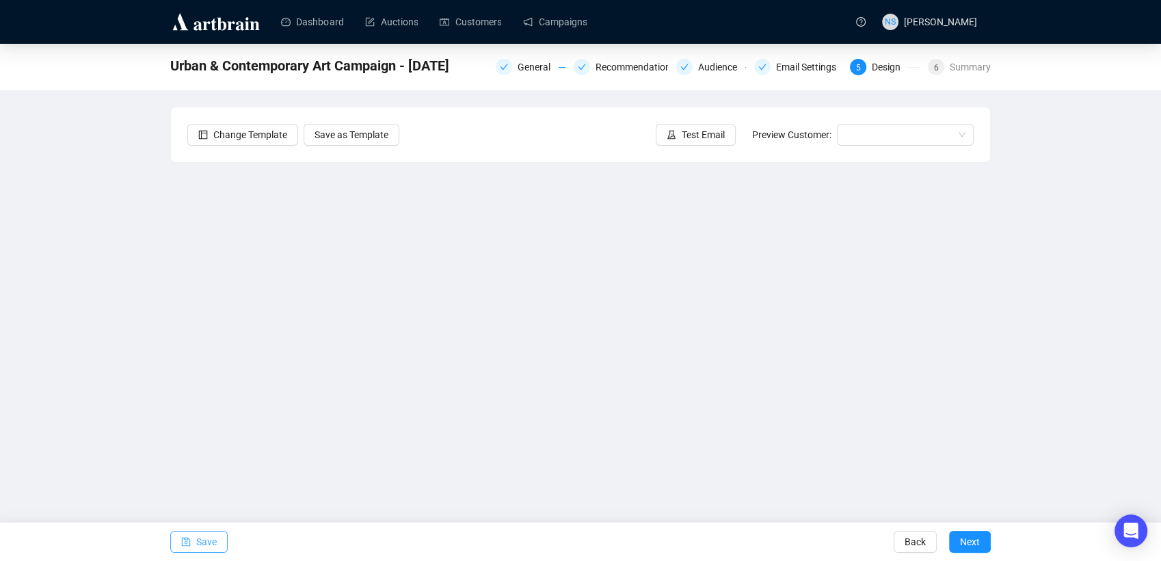
click at [185, 536] on span "button" at bounding box center [186, 541] width 10 height 38
click at [980, 545] on button "Next" at bounding box center [970, 542] width 42 height 22
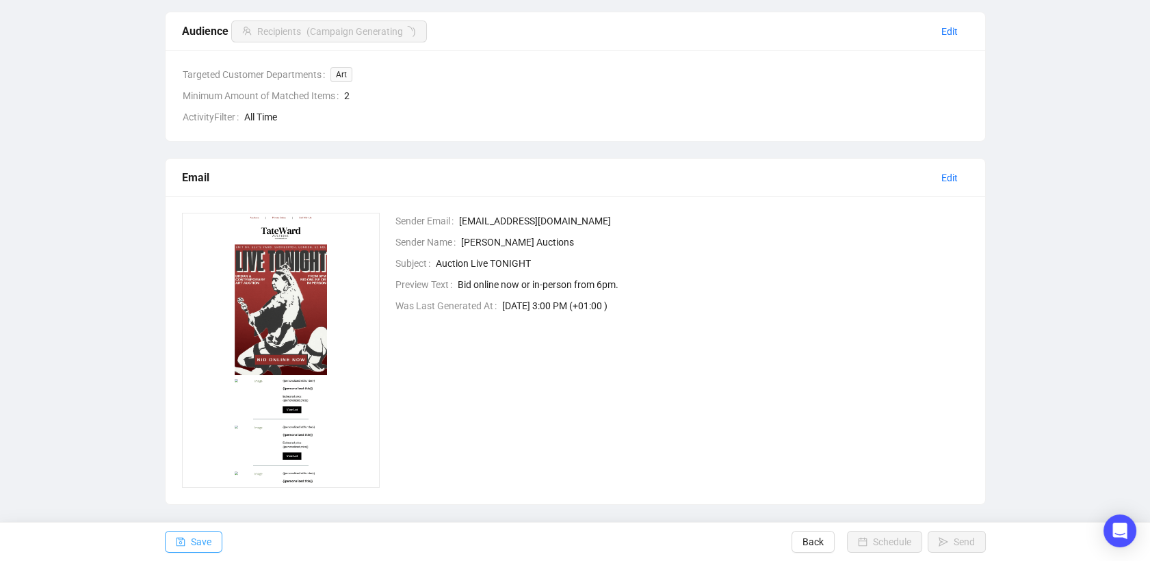
scroll to position [356, 0]
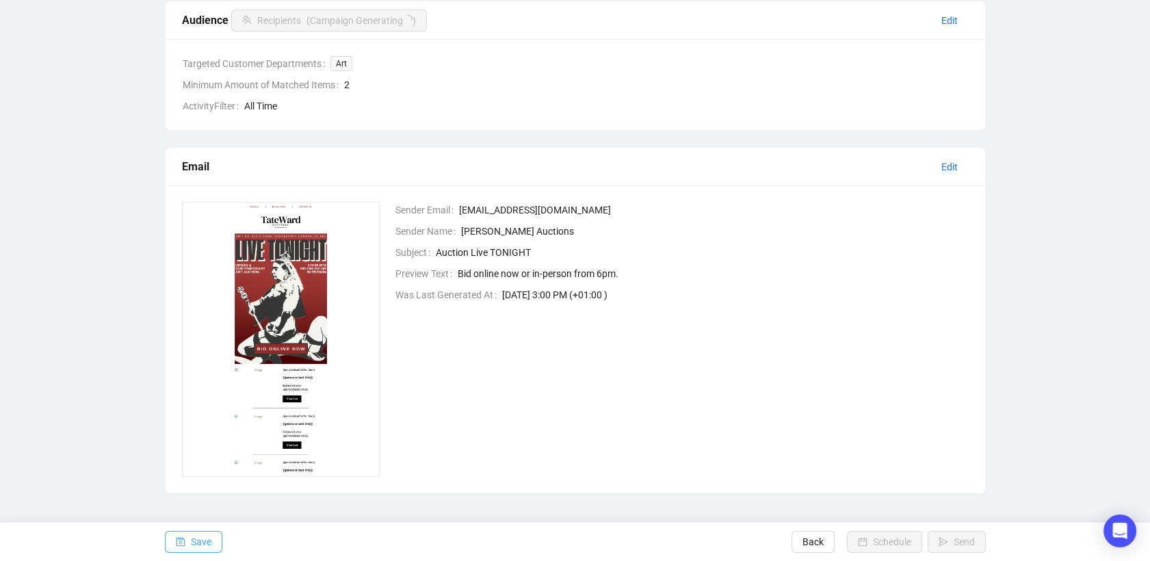
click at [183, 539] on icon "save" at bounding box center [180, 542] width 9 height 9
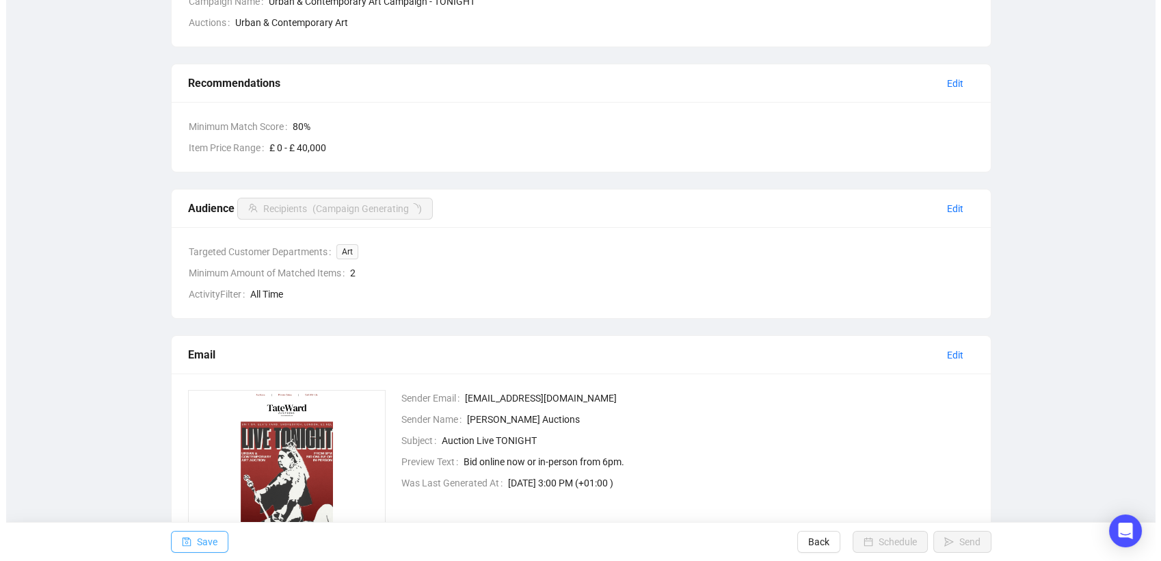
scroll to position [169, 0]
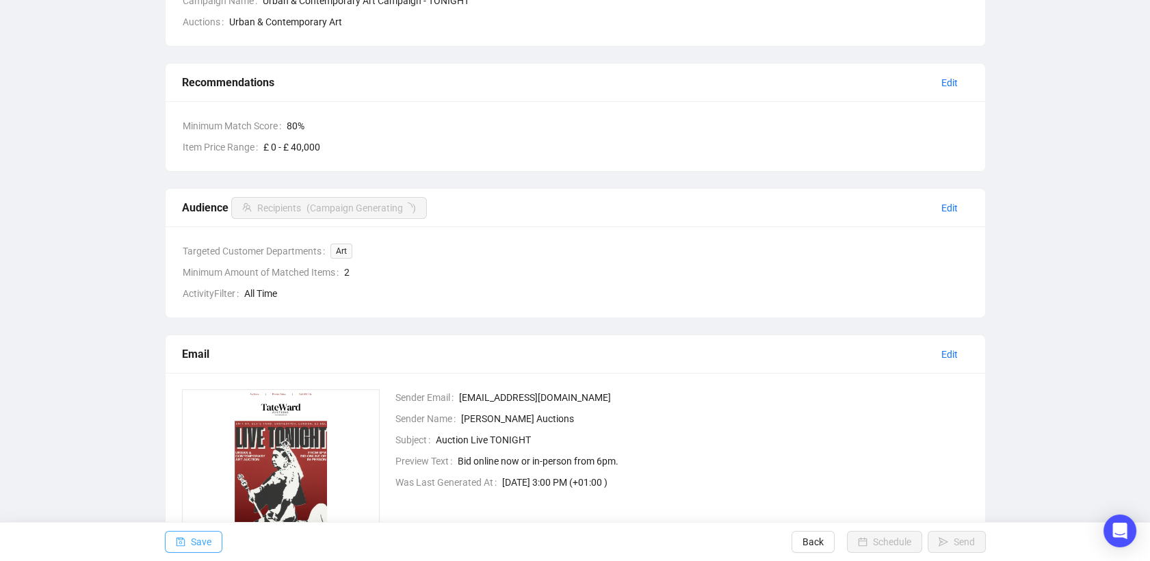
click at [186, 542] on button "Save" at bounding box center [193, 542] width 57 height 22
click at [869, 547] on button "Schedule" at bounding box center [884, 542] width 75 height 22
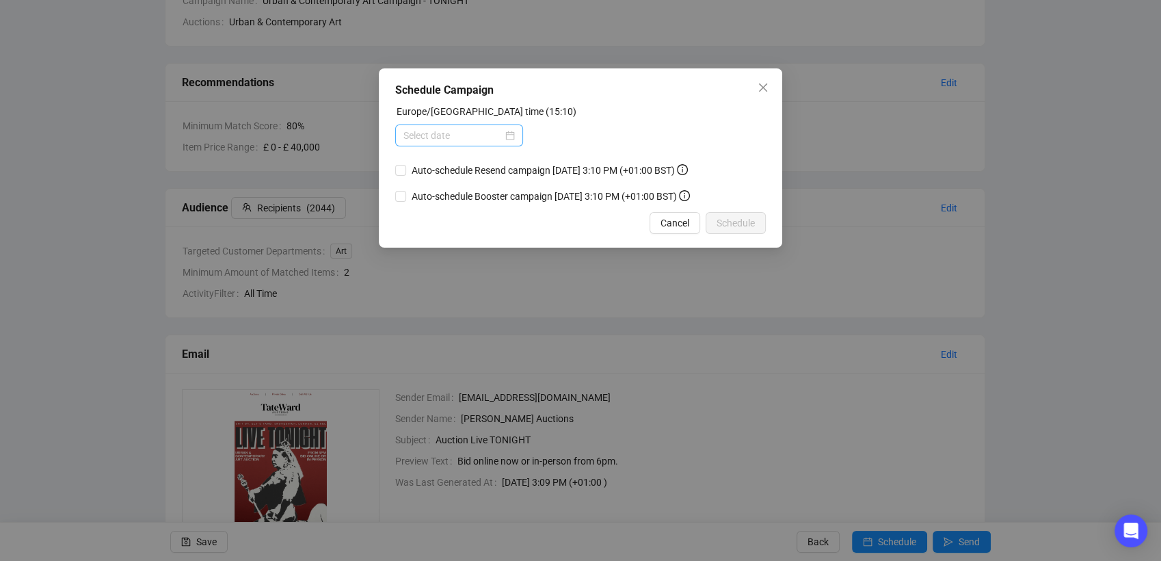
click at [509, 140] on div at bounding box center [458, 135] width 111 height 15
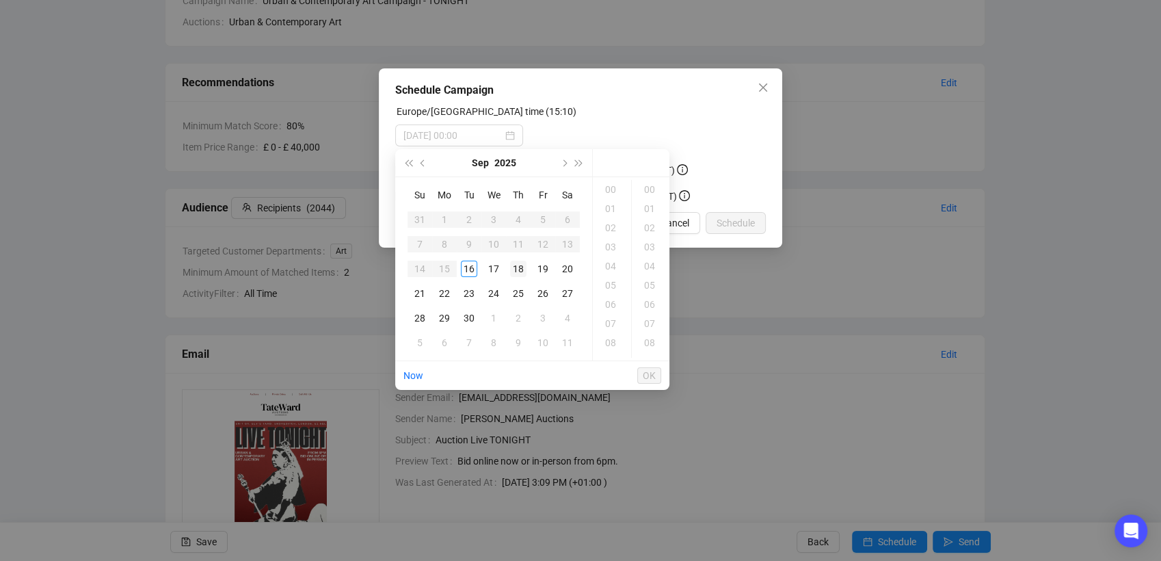
click at [522, 269] on div "18" at bounding box center [518, 269] width 16 height 16
click at [609, 332] on div "08" at bounding box center [612, 332] width 33 height 19
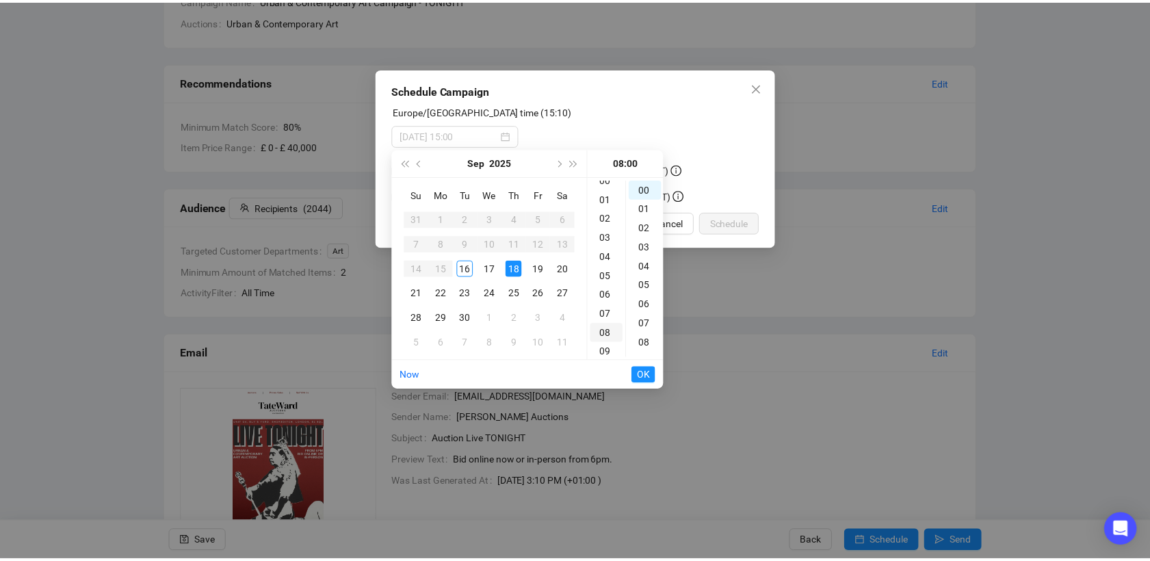
scroll to position [153, 0]
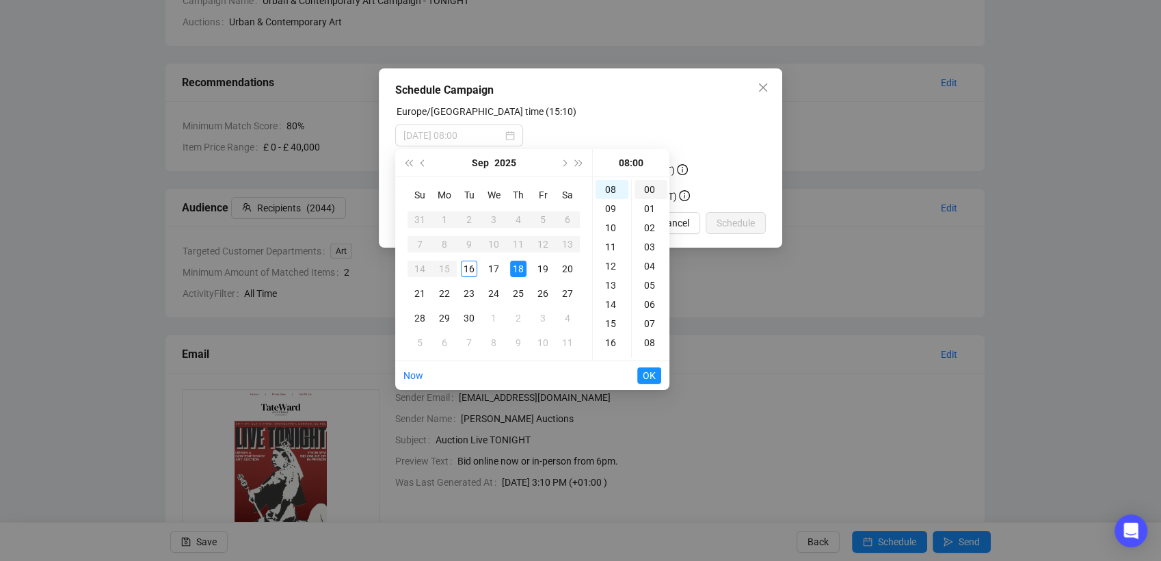
click at [651, 193] on div "00" at bounding box center [651, 189] width 33 height 19
type input "[DATE] 08:00"
click at [651, 375] on span "OK" at bounding box center [649, 375] width 13 height 26
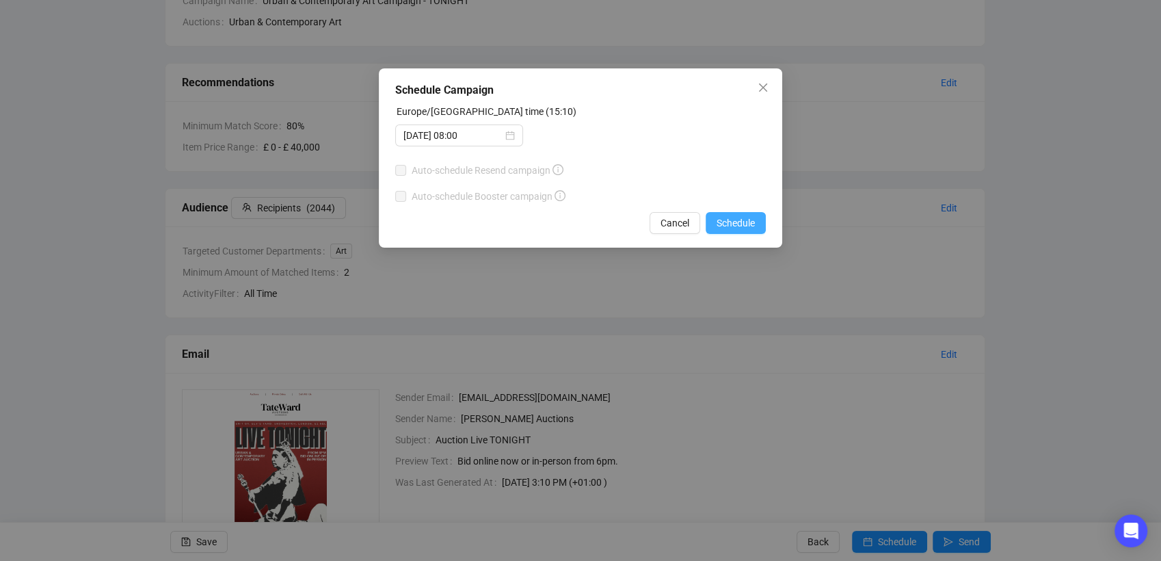
click at [731, 227] on span "Schedule" at bounding box center [736, 222] width 38 height 15
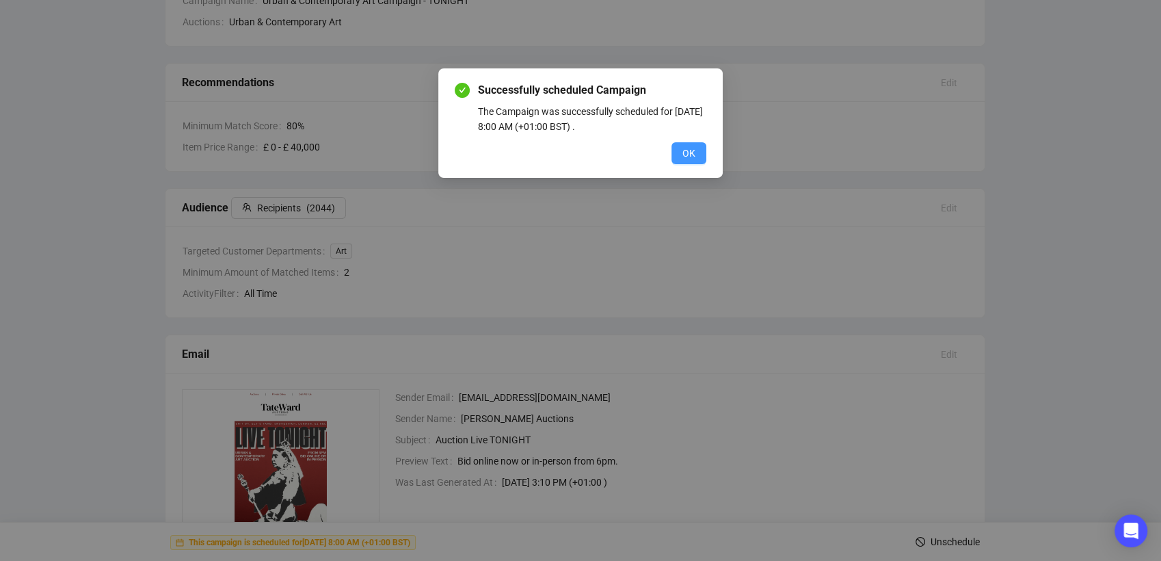
click at [689, 152] on span "OK" at bounding box center [689, 153] width 13 height 15
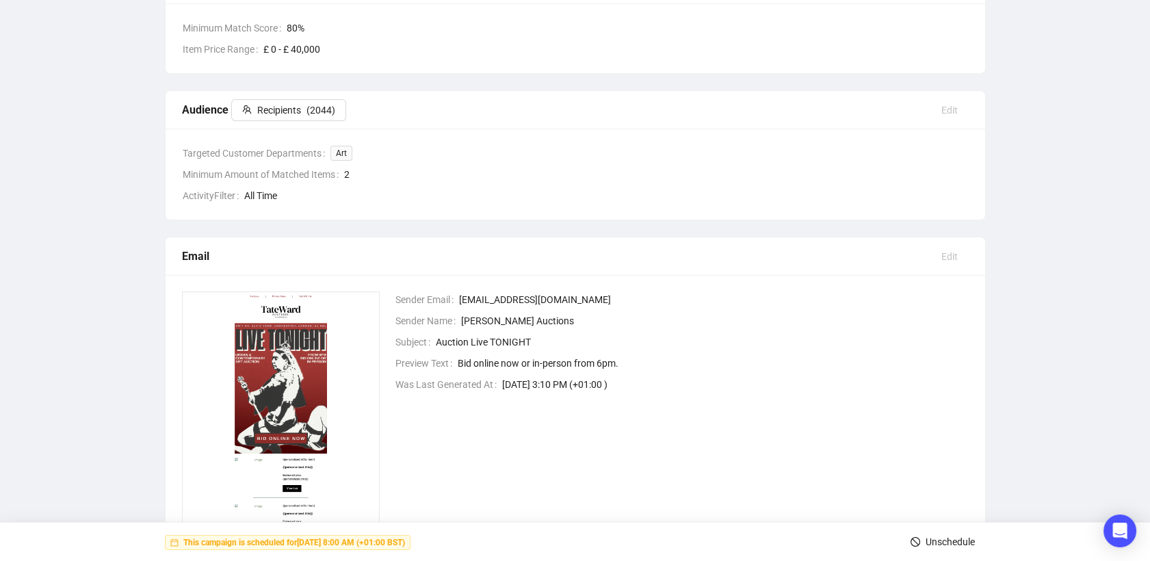
scroll to position [266, 0]
